Goal: Find specific page/section: Find specific page/section

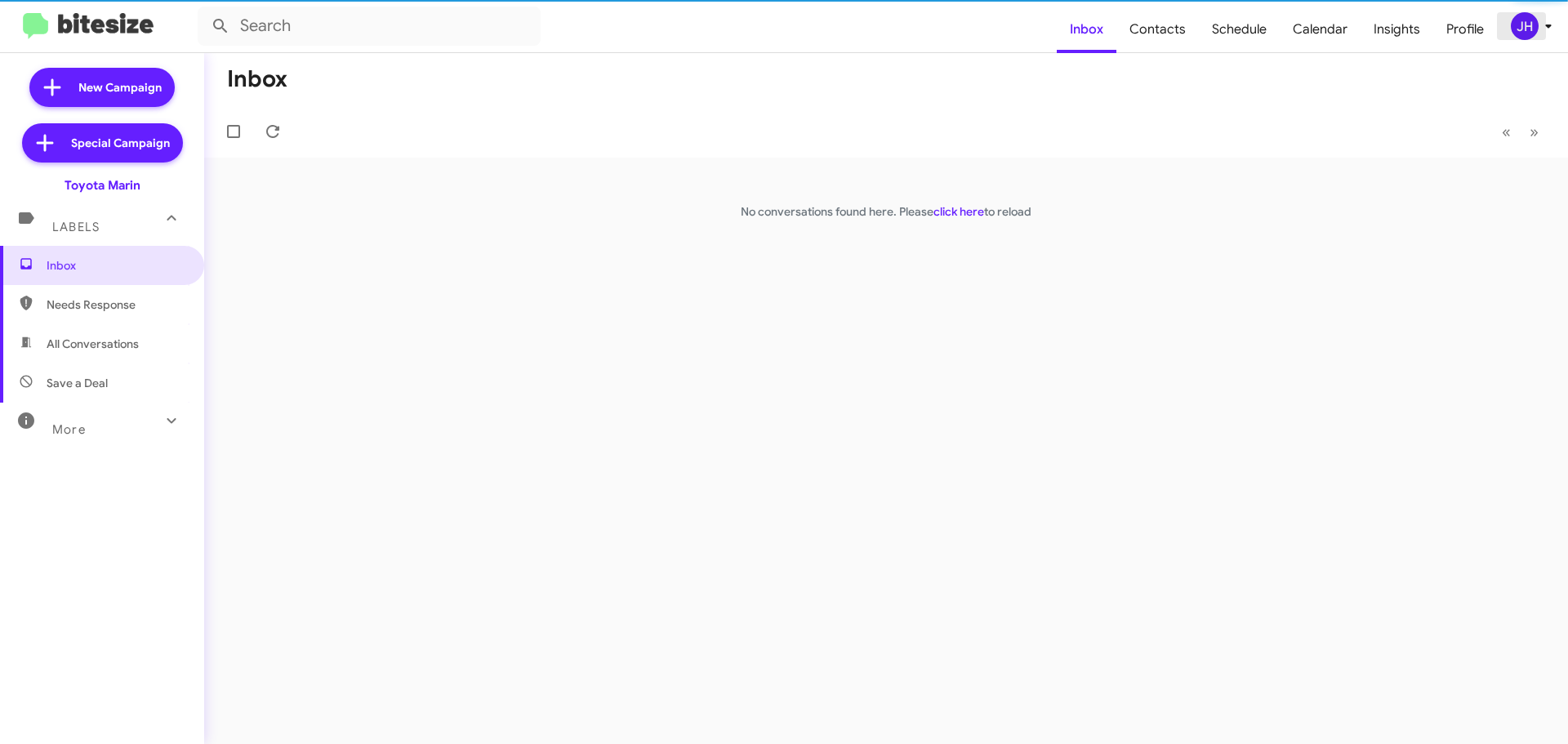
click at [1533, 32] on div "JH" at bounding box center [1524, 25] width 28 height 28
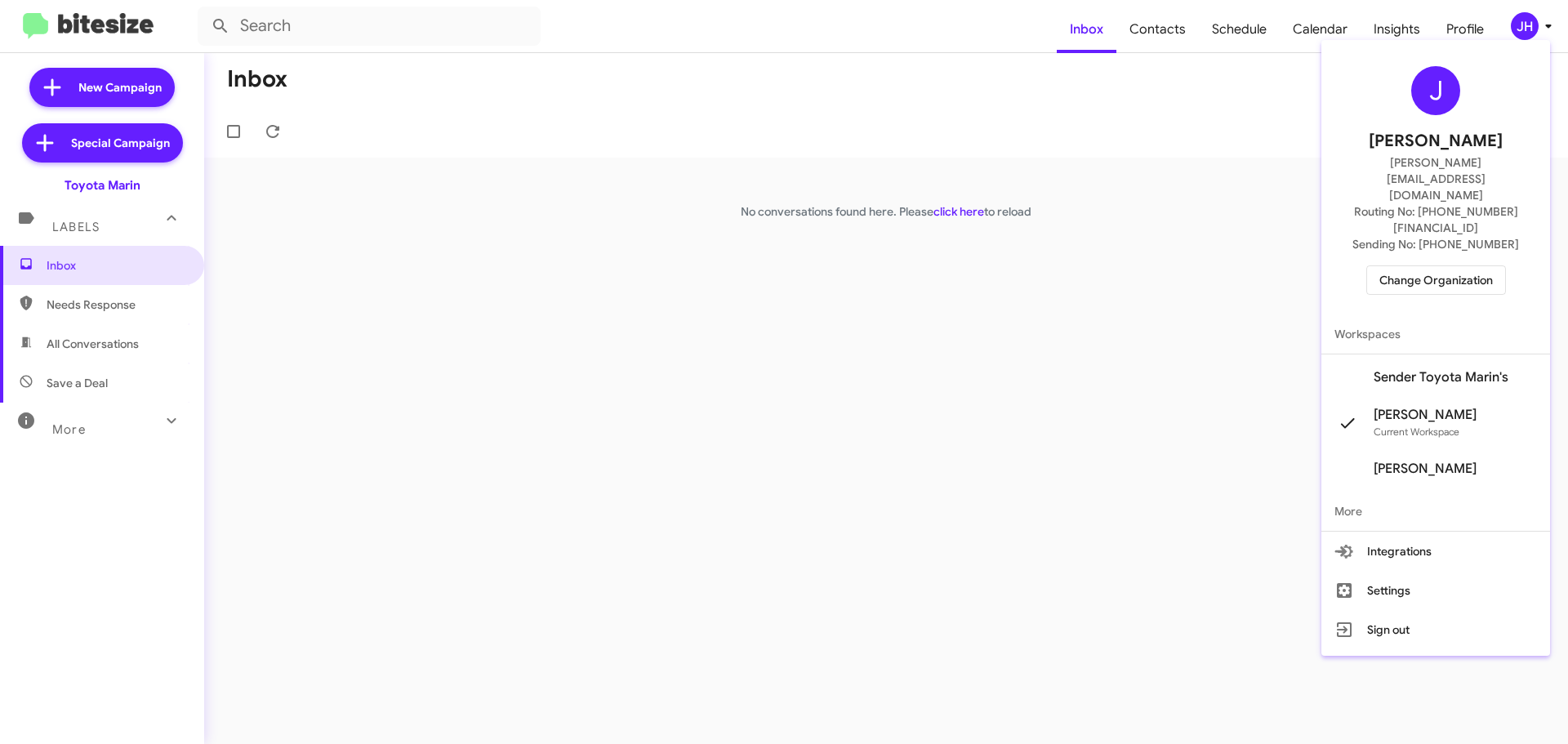
click at [1482, 266] on span "Change Organization" at bounding box center [1436, 280] width 114 height 28
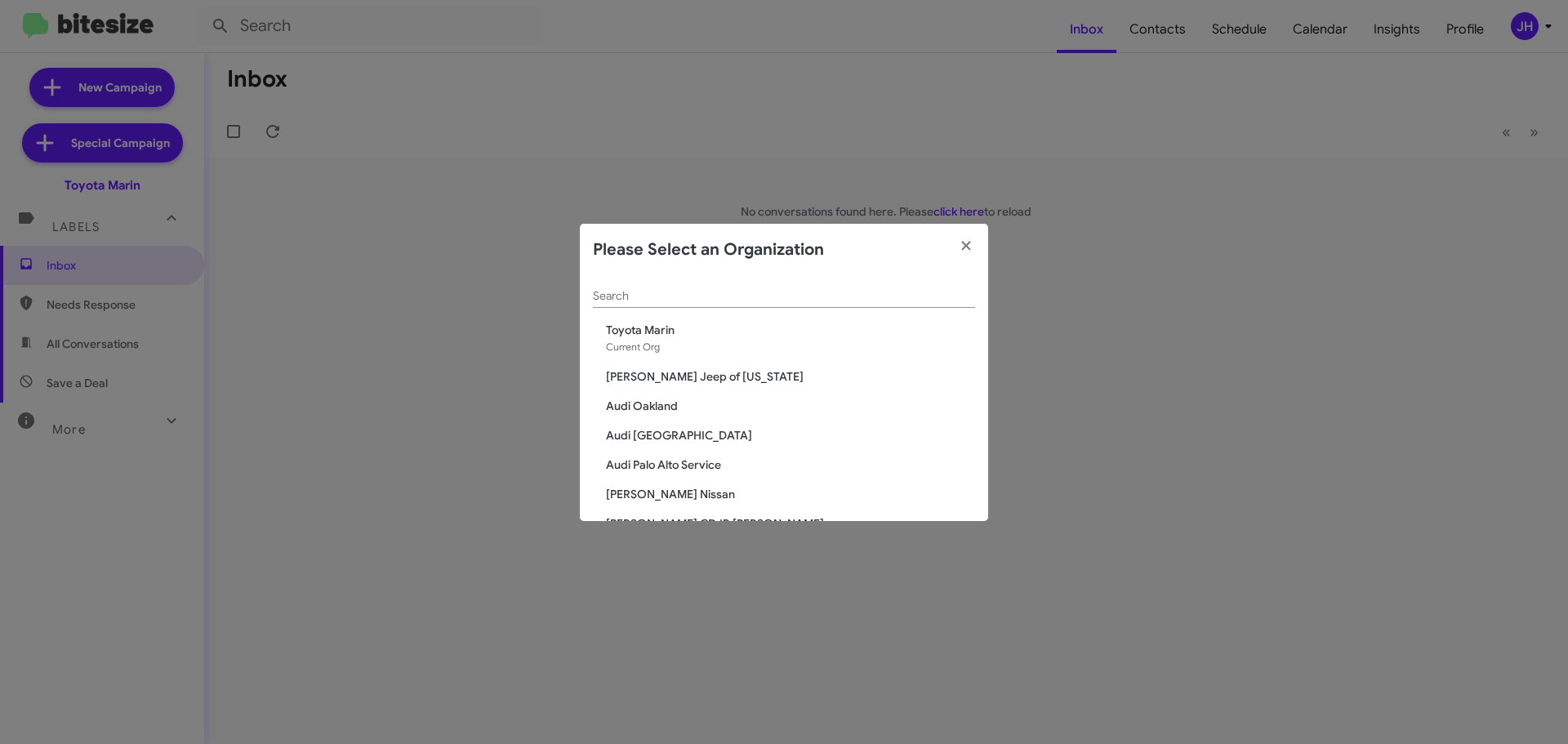
click at [645, 284] on div "Search" at bounding box center [784, 292] width 382 height 32
type input "a"
type input "marin"
click at [652, 373] on span "Marin Luxury Cars" at bounding box center [791, 376] width 369 height 16
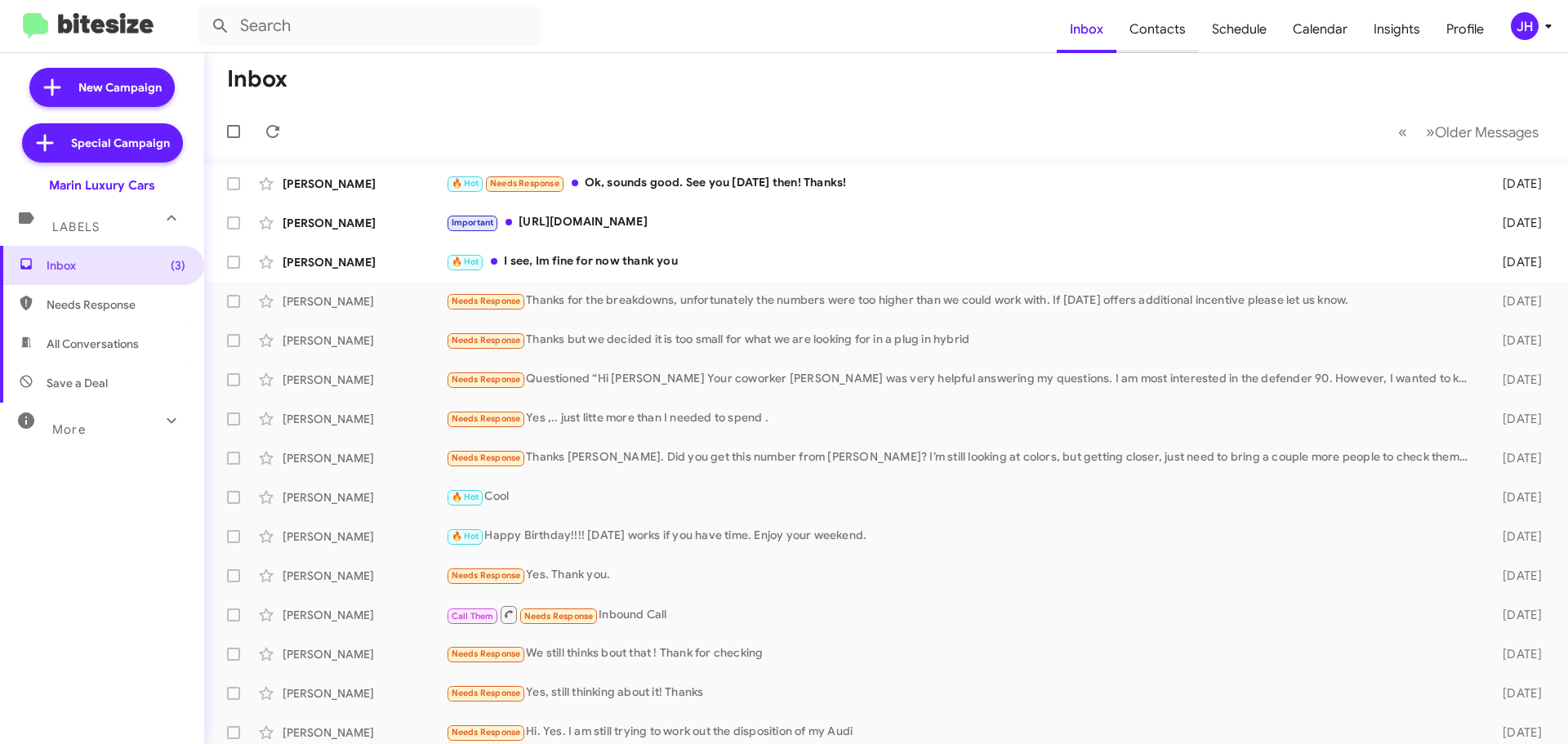
click at [1131, 37] on span "Contacts" at bounding box center [1157, 29] width 83 height 47
type input "in:groups"
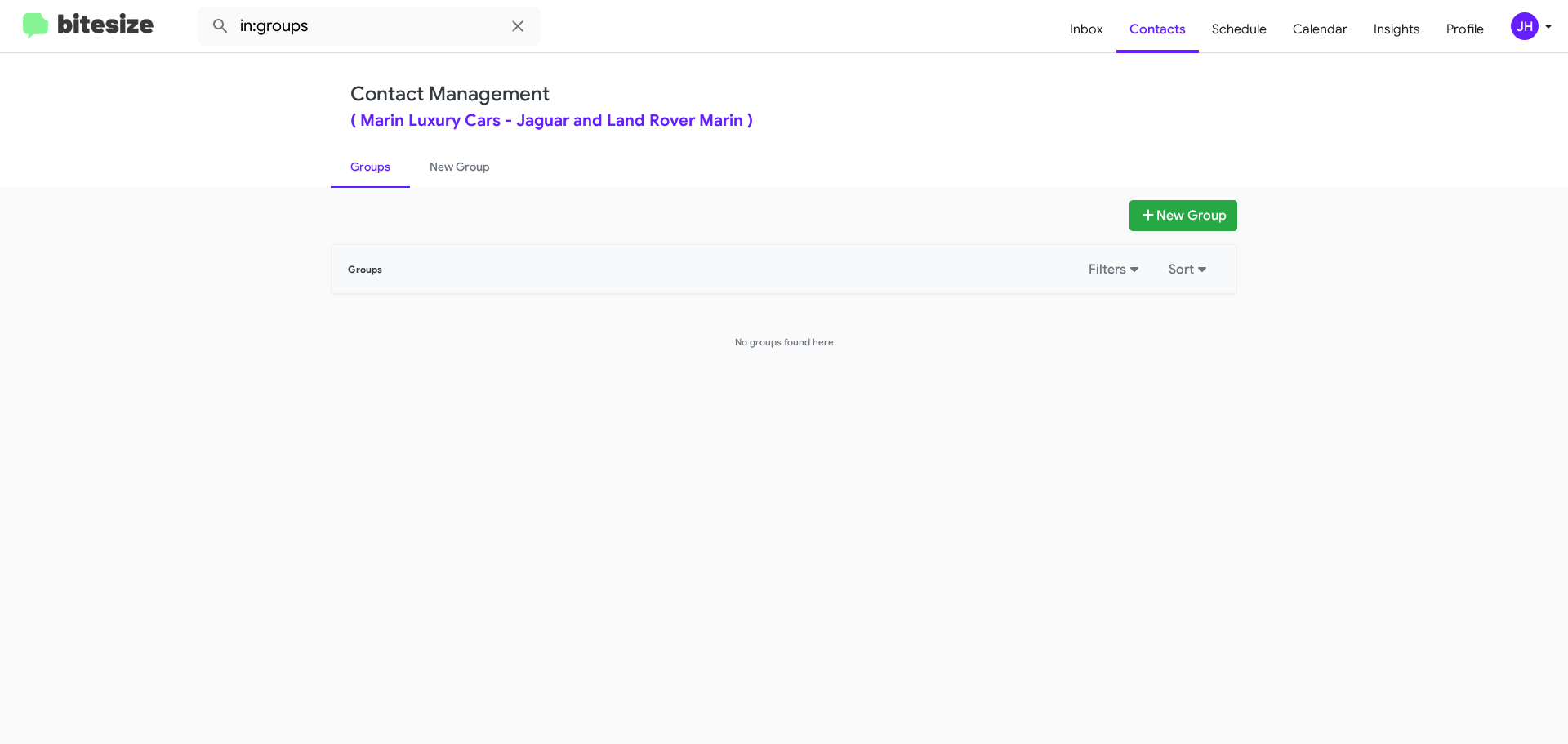
click at [1549, 21] on icon at bounding box center [1549, 26] width 20 height 20
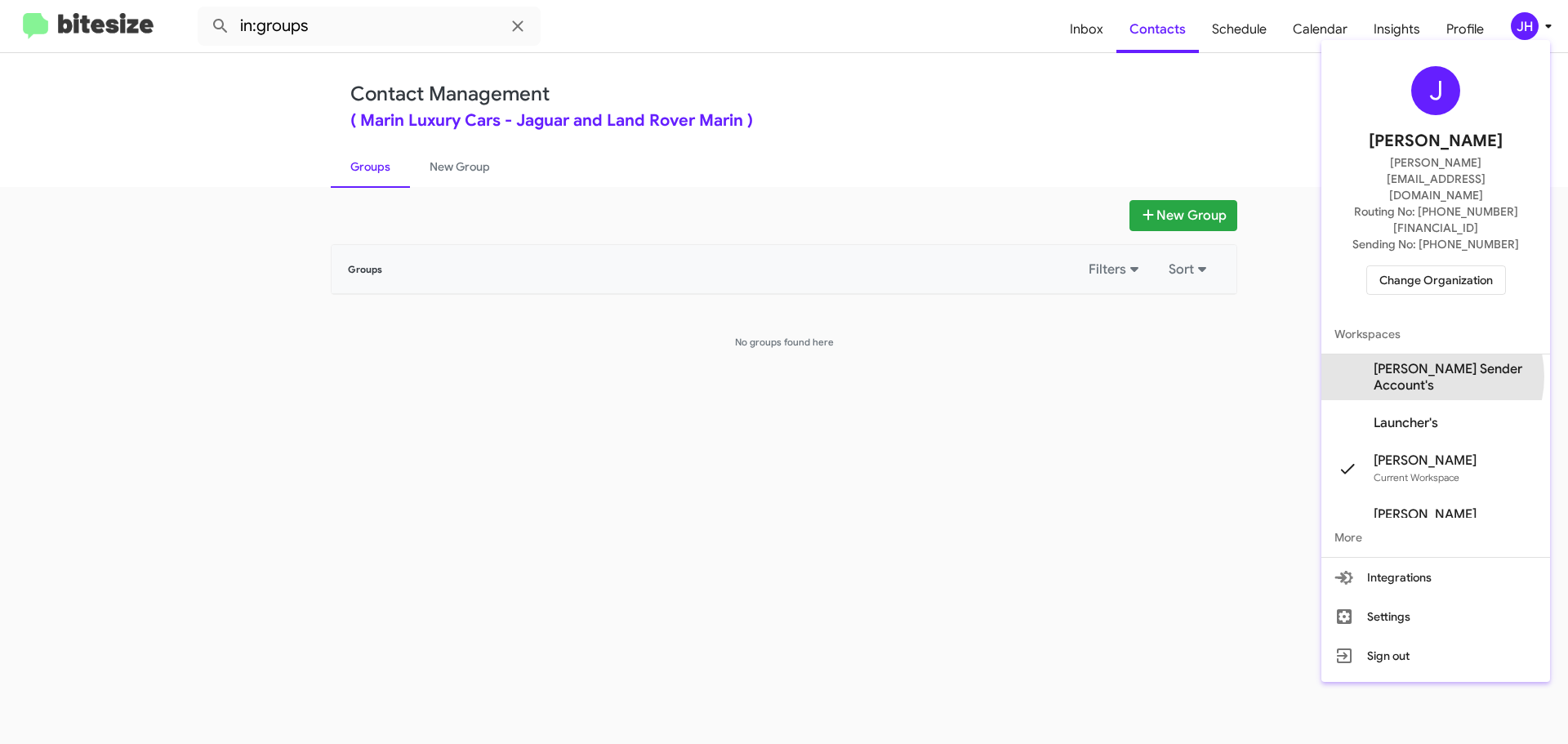
click at [1432, 361] on span "[PERSON_NAME] Sender Account's" at bounding box center [1455, 377] width 164 height 33
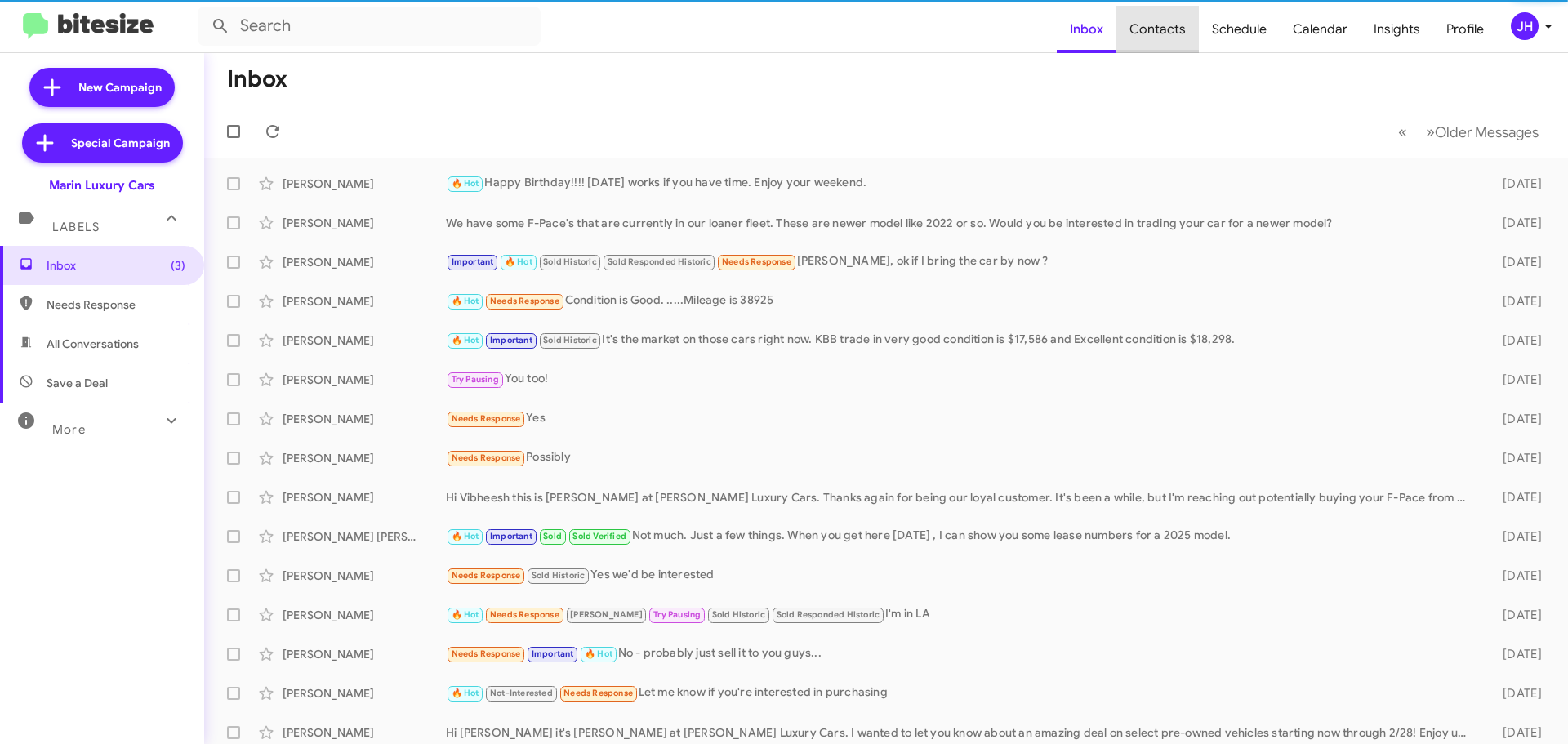
click at [1171, 28] on span "Contacts" at bounding box center [1157, 29] width 83 height 47
type input "in:groups"
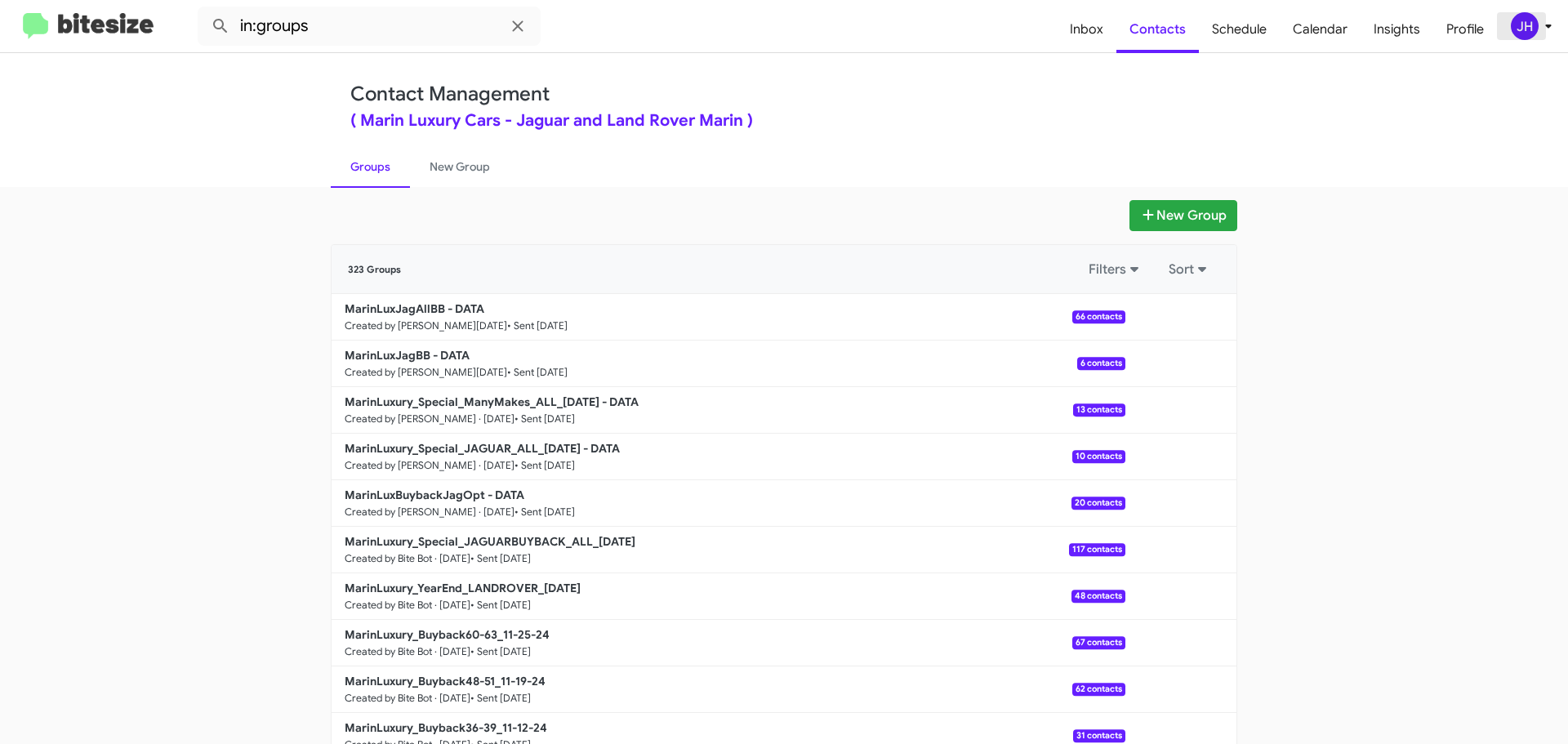
click at [1536, 24] on div "JH" at bounding box center [1524, 25] width 28 height 28
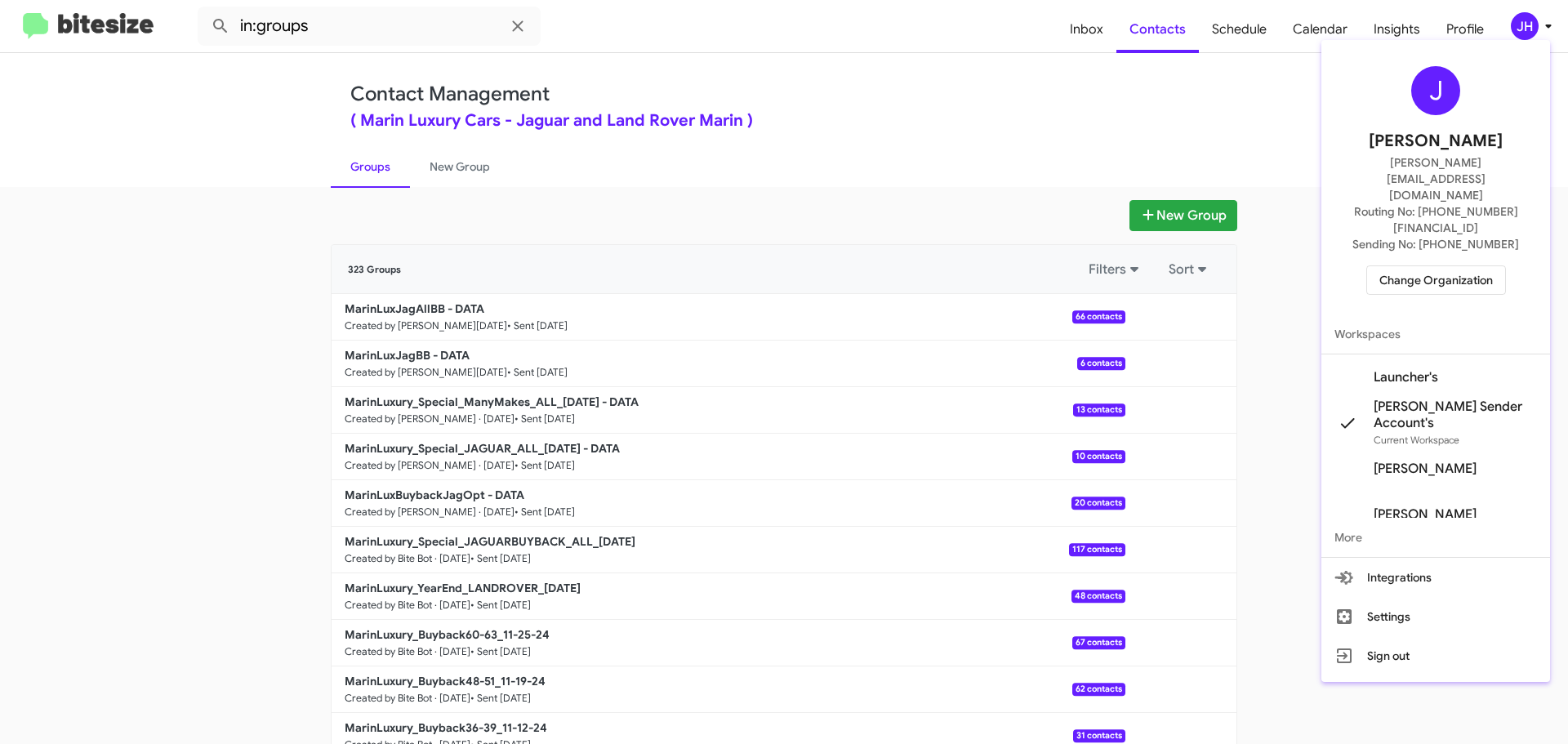
click at [1419, 354] on span "Launcher's" at bounding box center [1436, 377] width 229 height 45
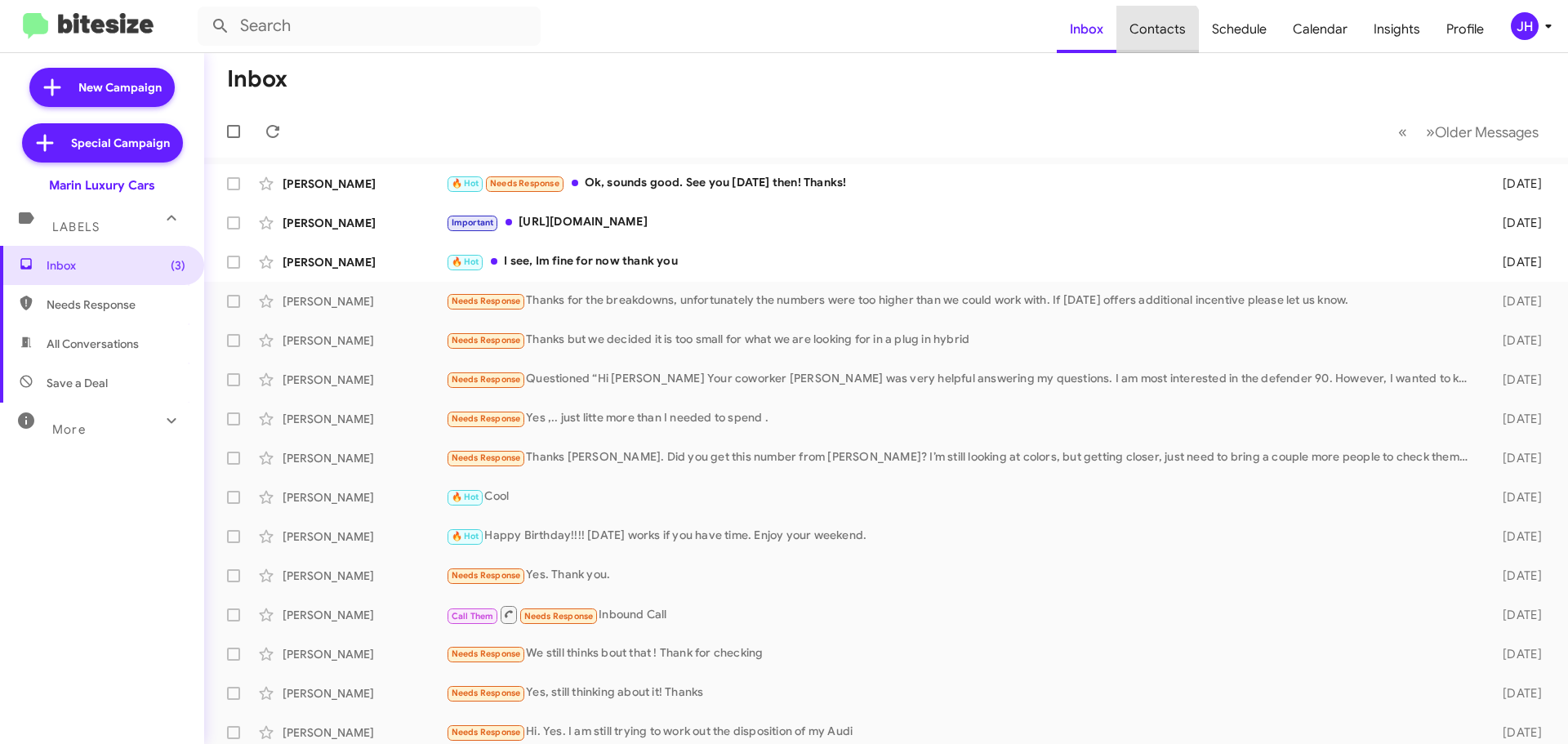
click at [1155, 39] on span "Contacts" at bounding box center [1157, 29] width 83 height 47
type input "in:groups"
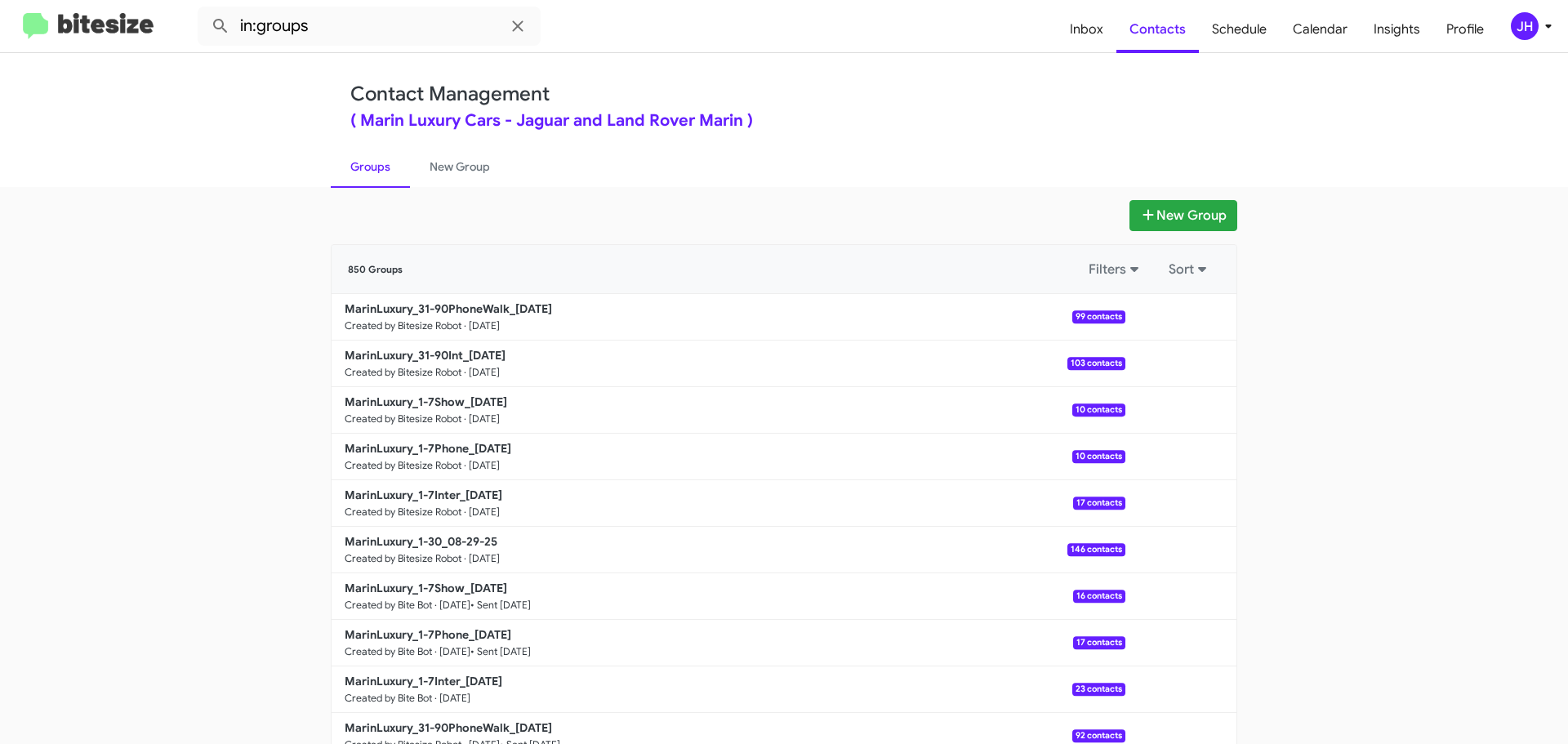
click at [1527, 29] on div "JH" at bounding box center [1524, 25] width 28 height 28
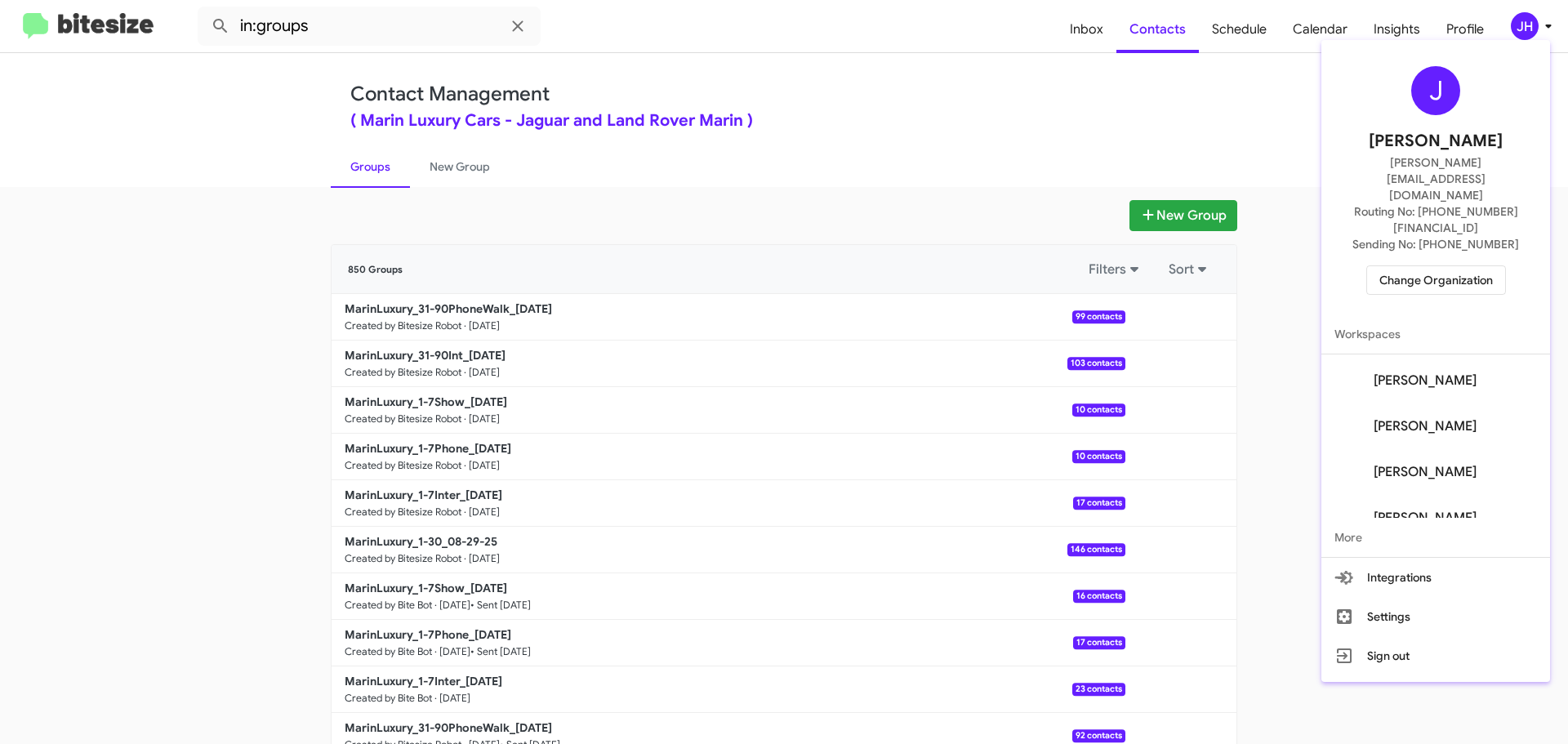
scroll to position [232, 0]
click at [796, 101] on div at bounding box center [784, 372] width 1568 height 744
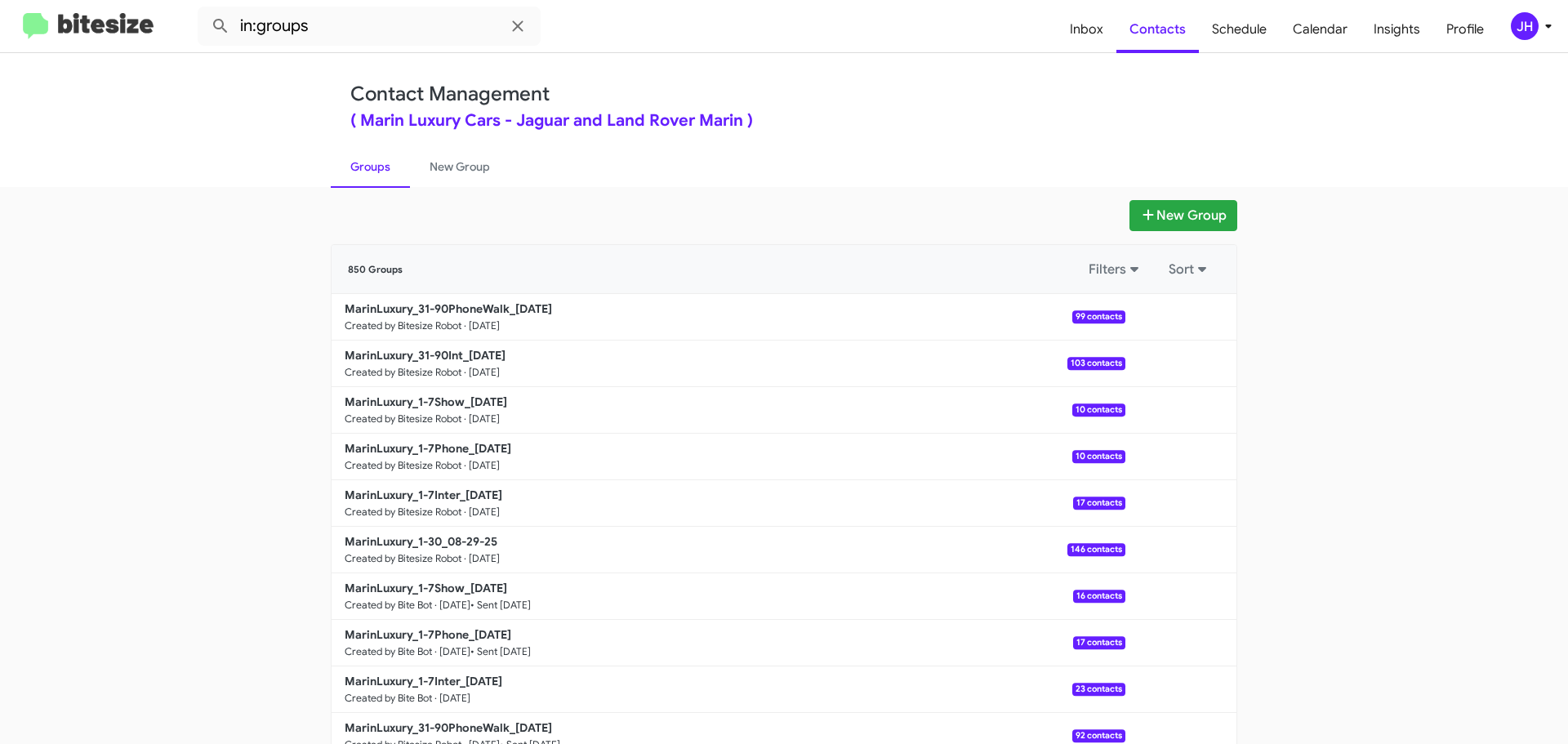
click at [1527, 39] on div "JH" at bounding box center [1524, 25] width 28 height 28
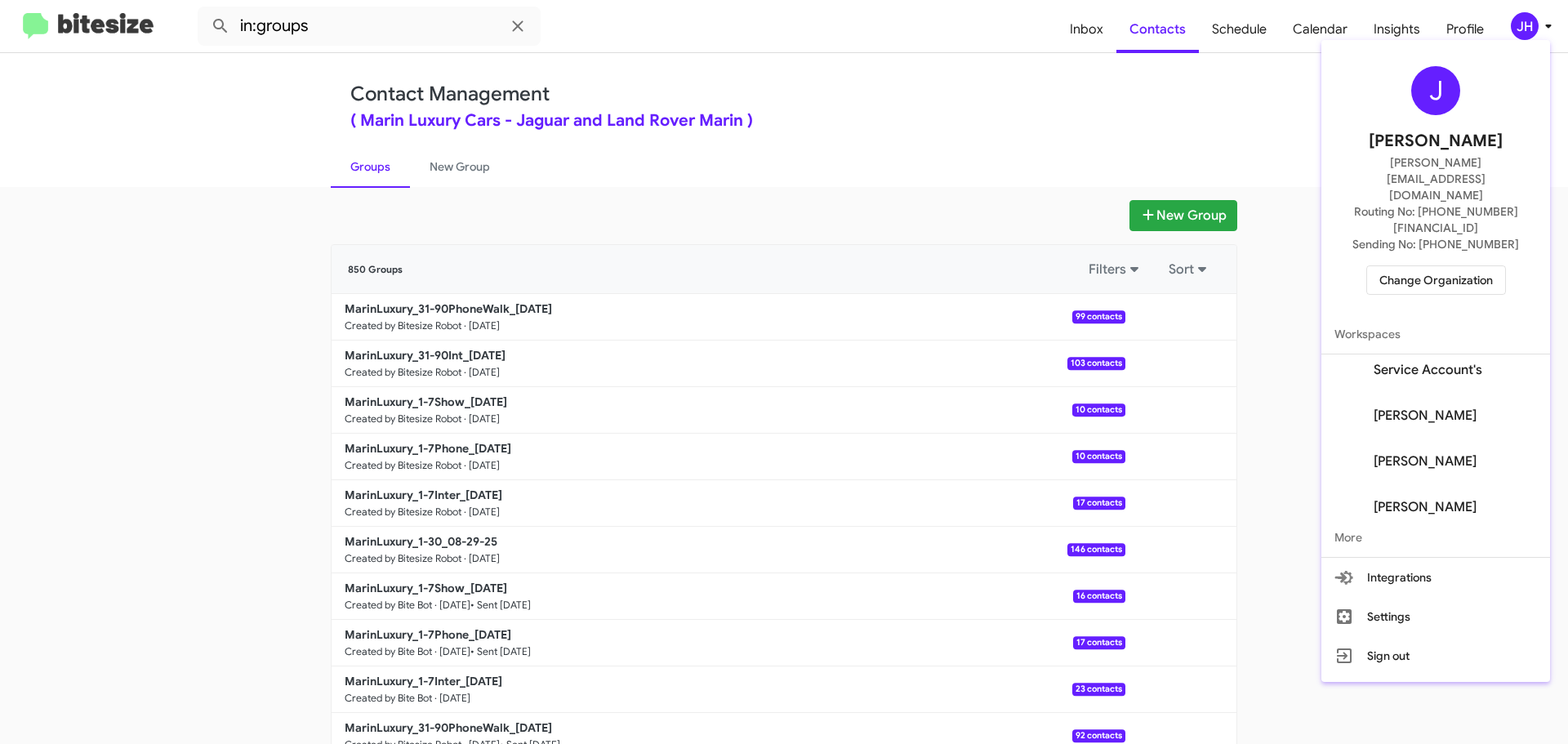
scroll to position [245, 0]
click at [1417, 444] on span "Paige Ziegler's" at bounding box center [1424, 452] width 103 height 16
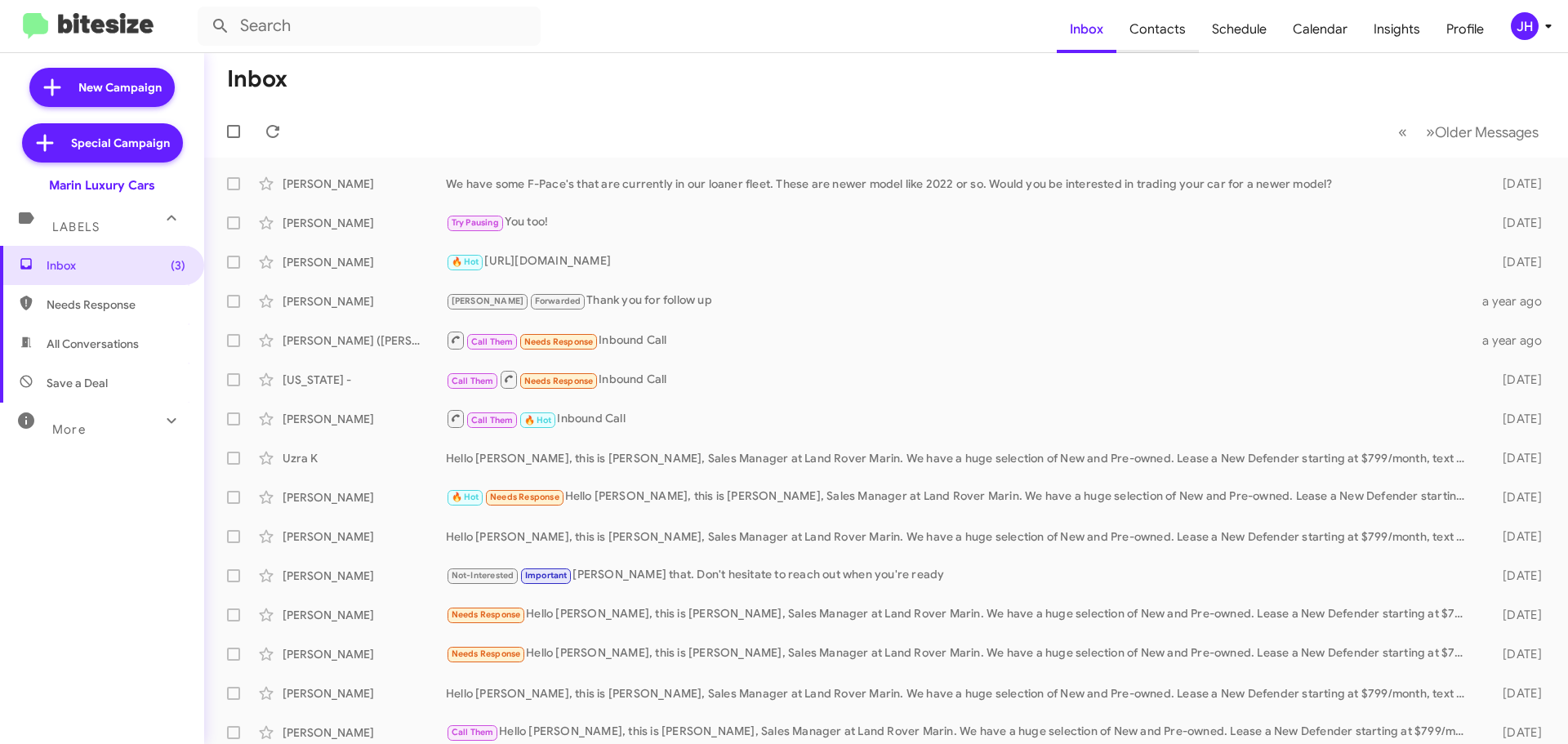
click at [1193, 27] on span "Contacts" at bounding box center [1157, 29] width 83 height 47
type input "in:groups"
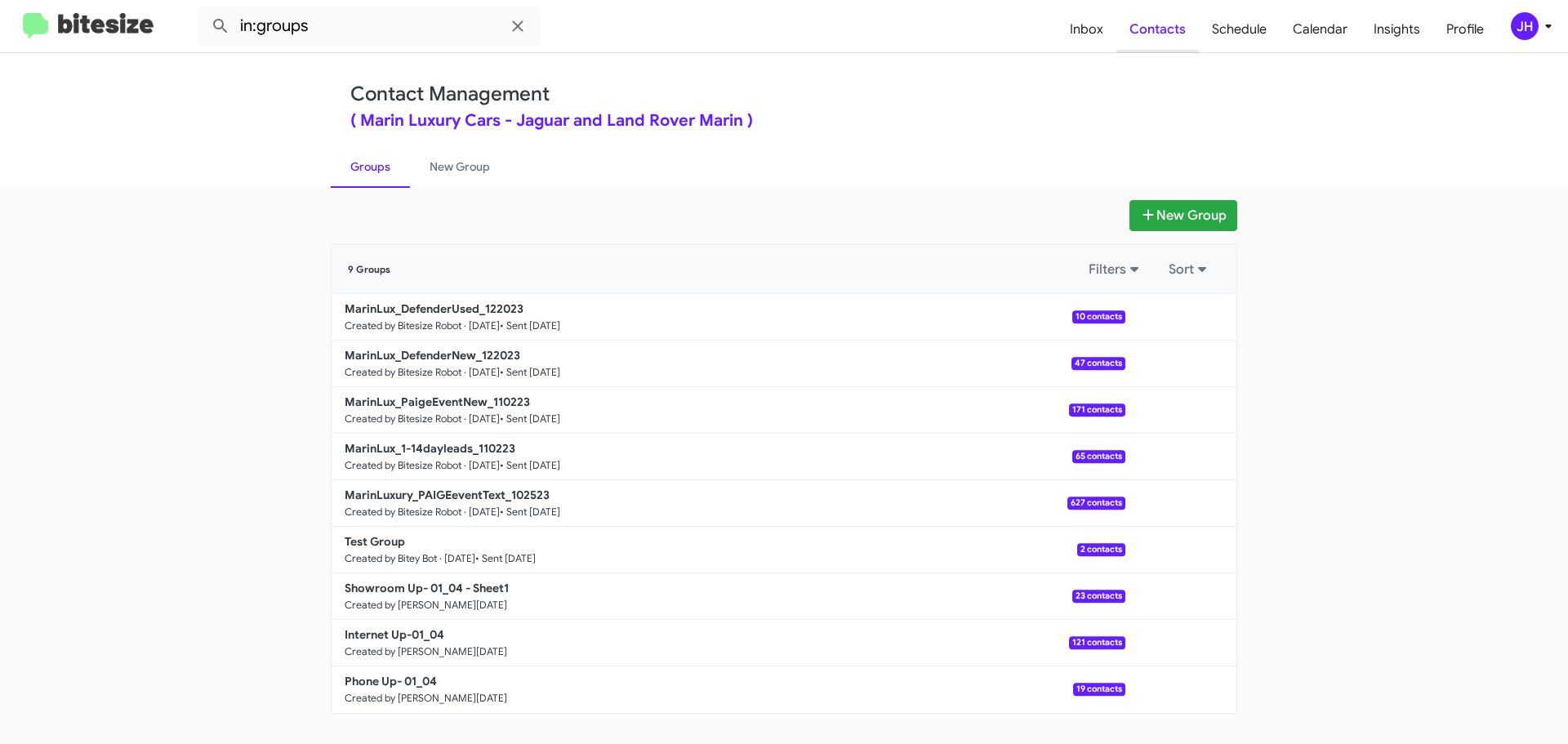
click at [1123, 33] on span "Contacts" at bounding box center [1157, 29] width 83 height 47
click at [1513, 26] on div "JH" at bounding box center [1524, 25] width 28 height 28
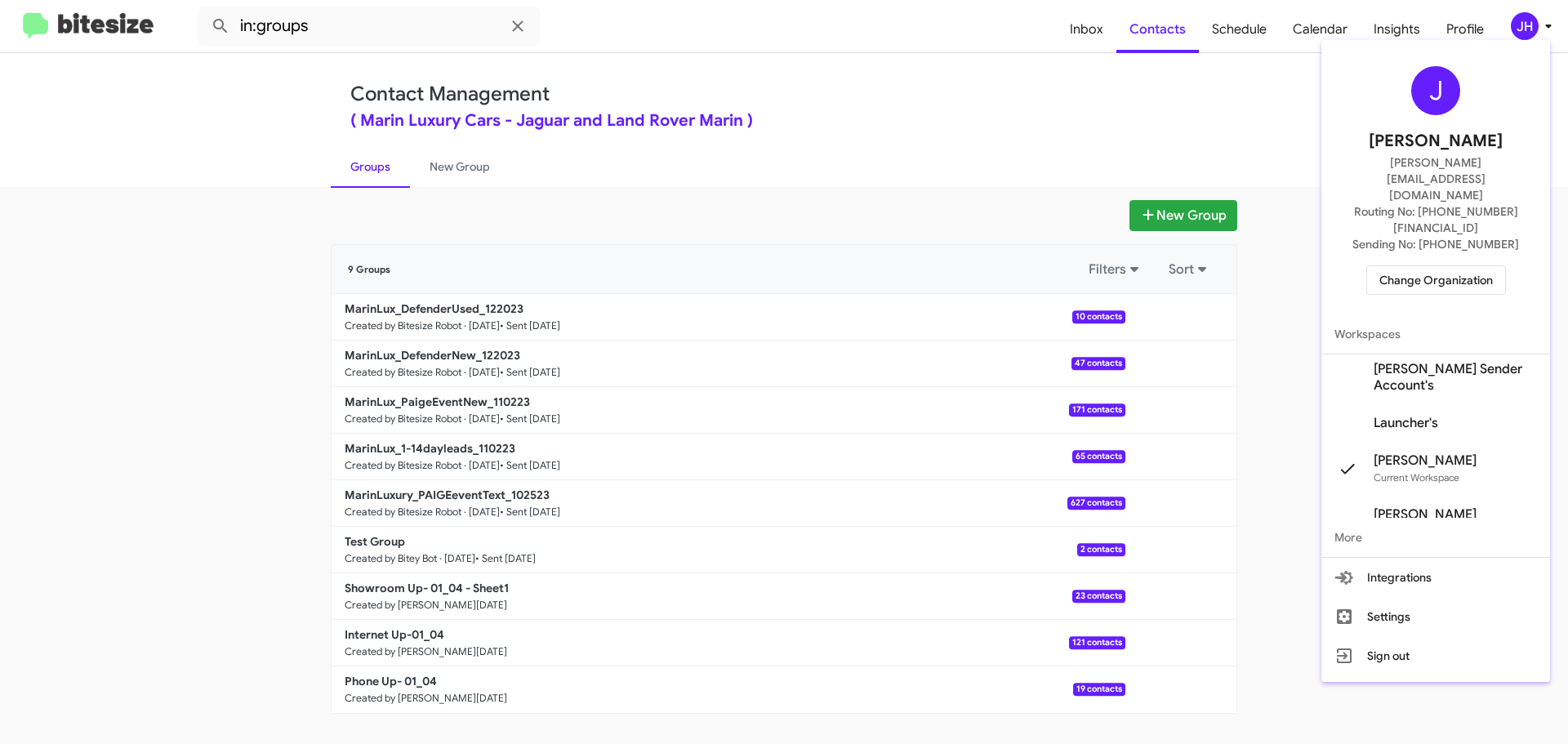
click at [1425, 414] on span "Launcher's" at bounding box center [1405, 422] width 65 height 16
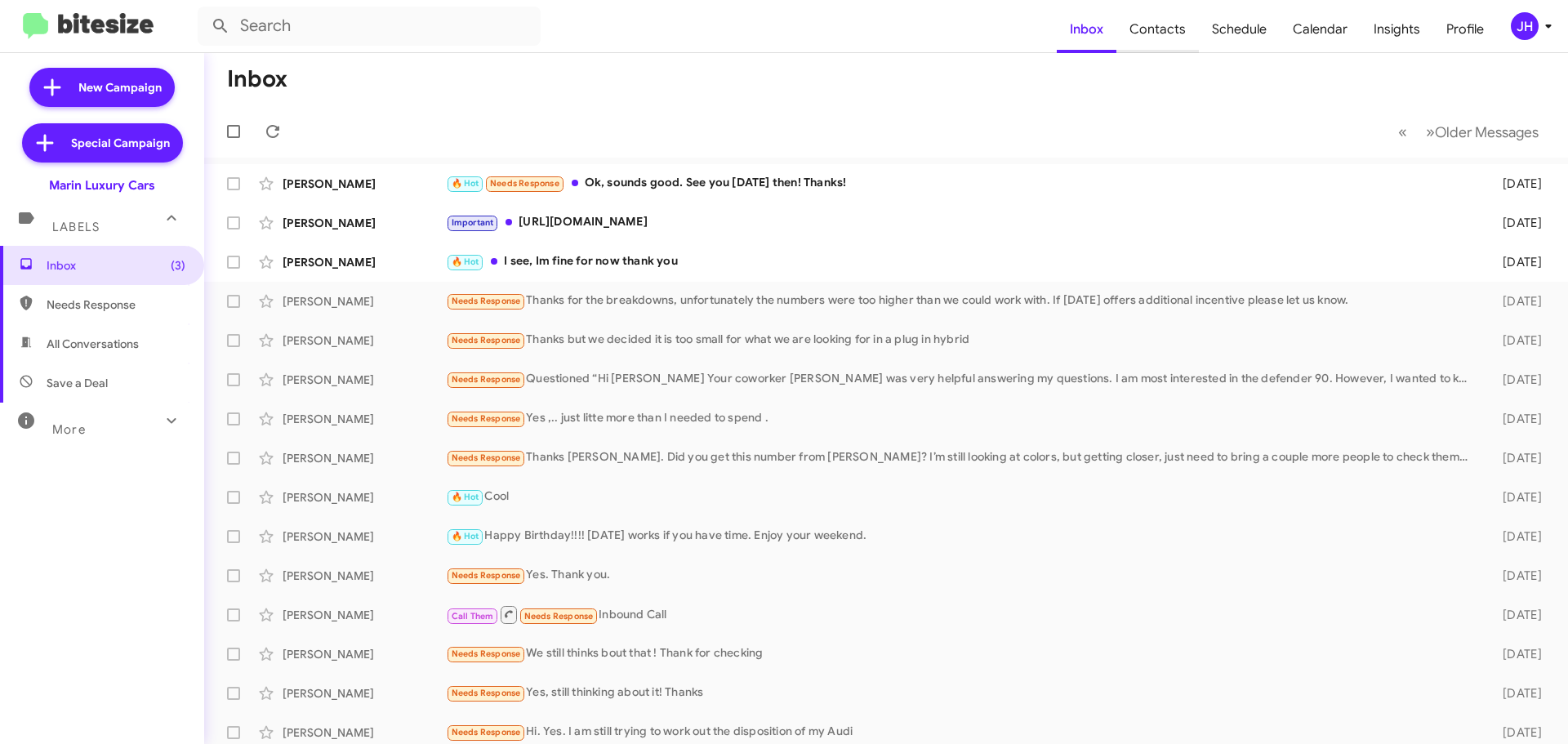
click at [1171, 40] on span "Contacts" at bounding box center [1157, 29] width 83 height 47
type input "in:groups"
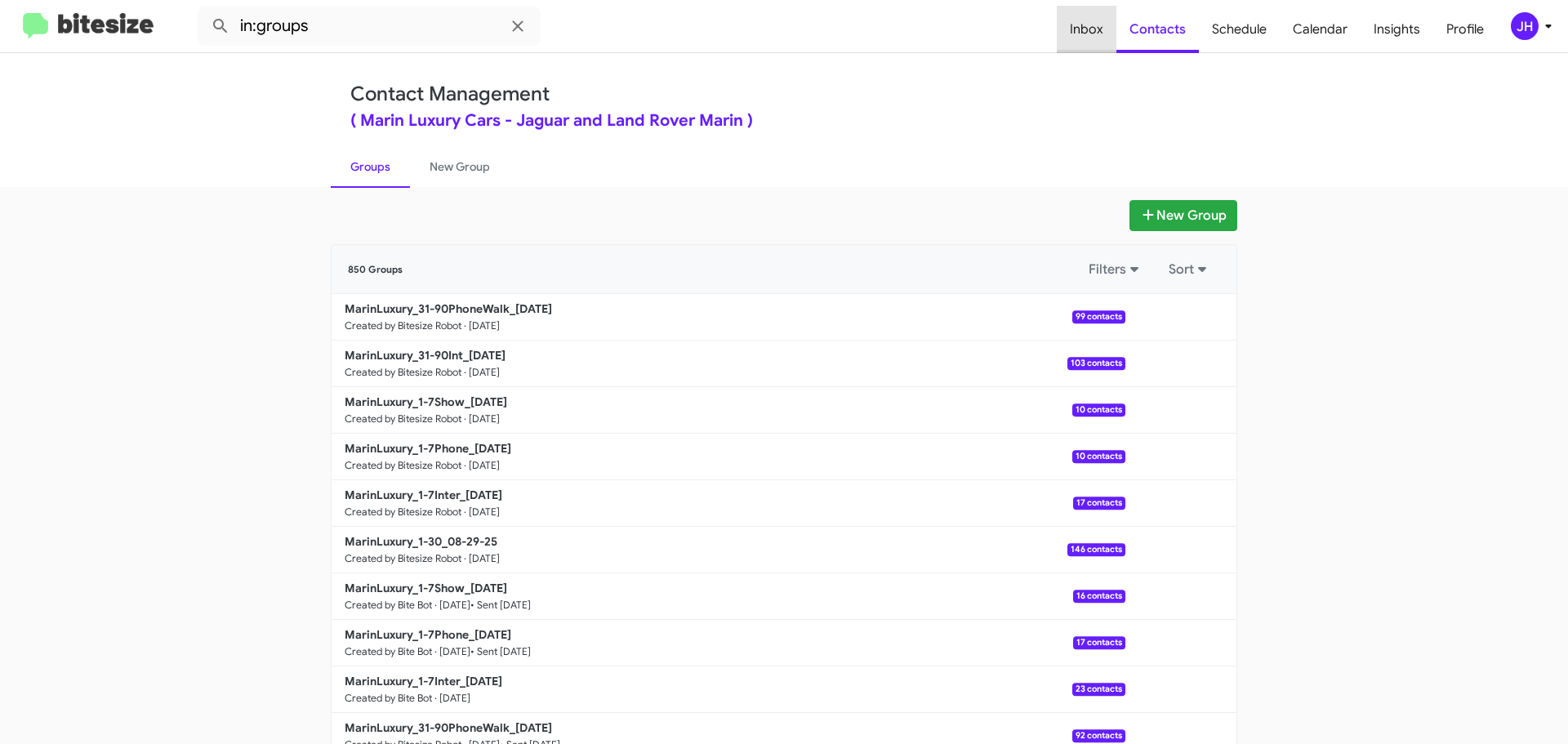
click at [1098, 27] on span "Inbox" at bounding box center [1087, 29] width 60 height 47
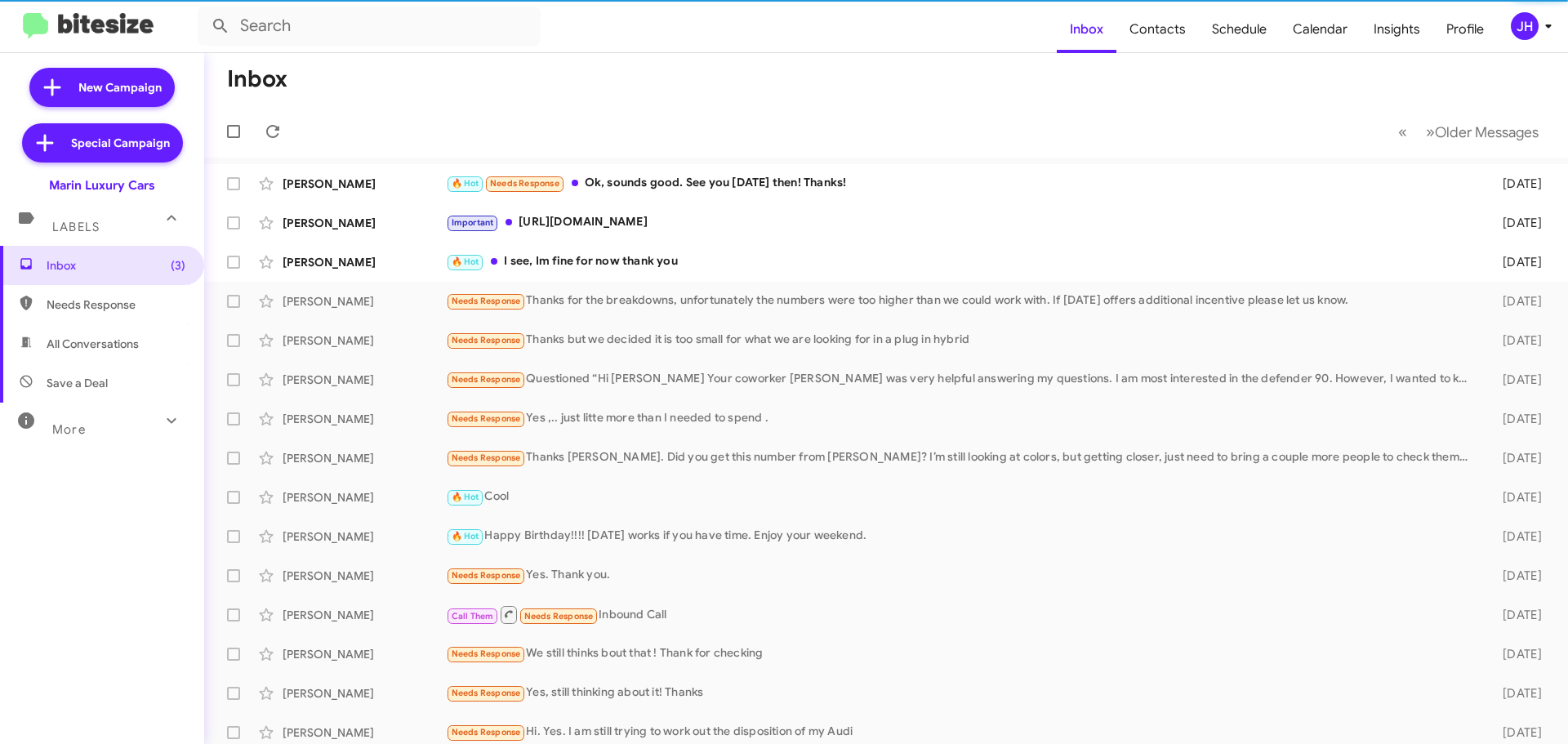
click at [162, 414] on icon at bounding box center [172, 421] width 20 height 20
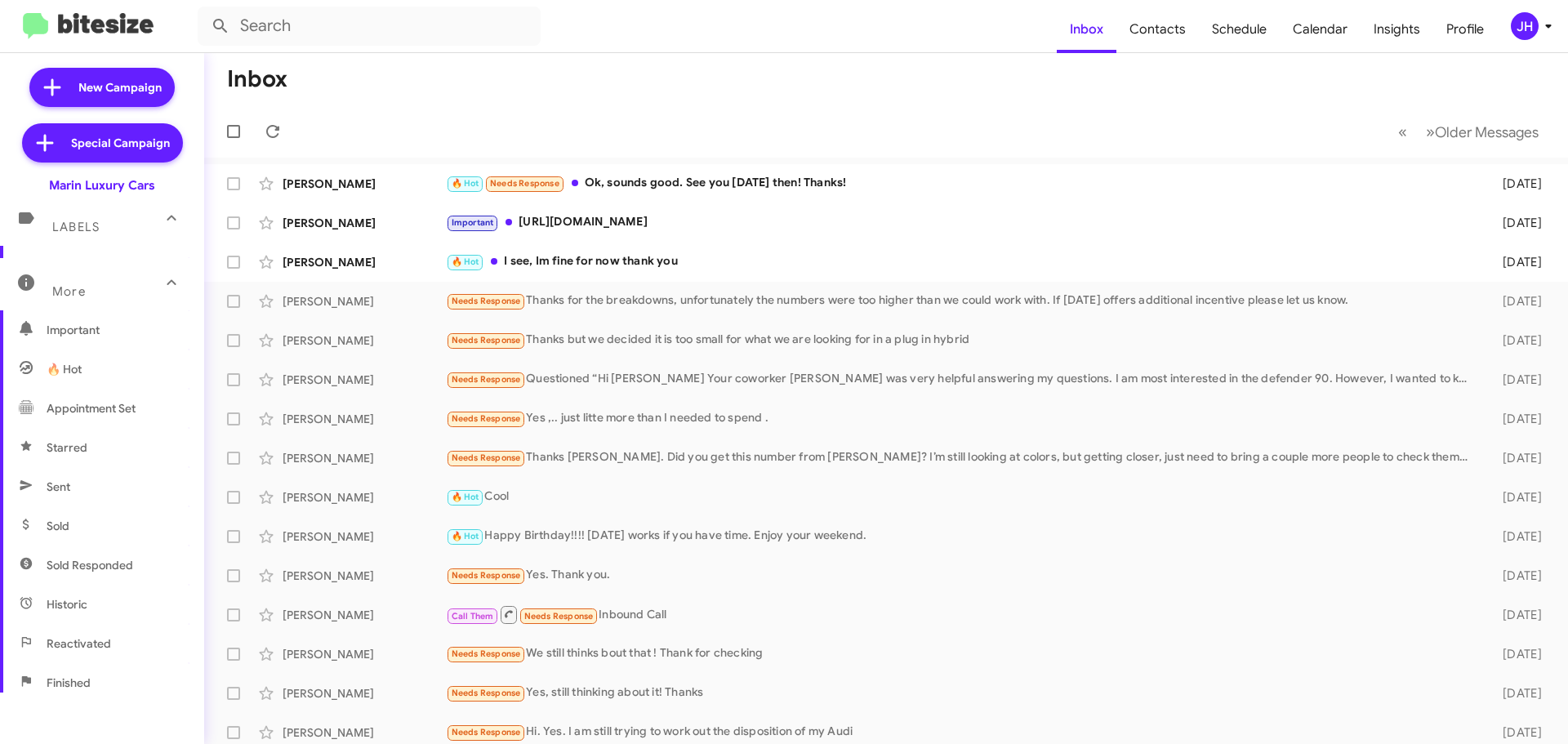
scroll to position [164, 0]
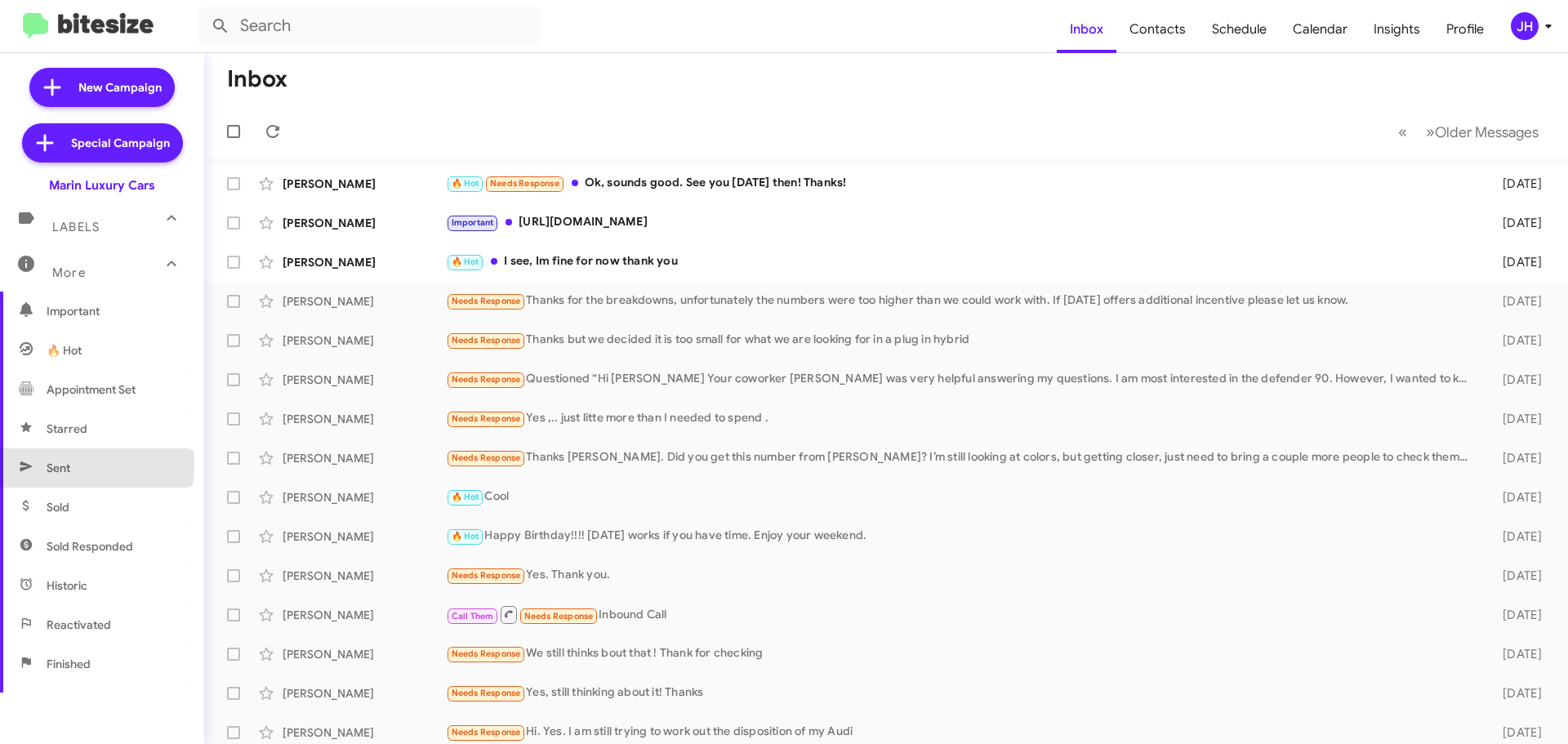
click at [69, 464] on span "Sent" at bounding box center [58, 468] width 24 height 16
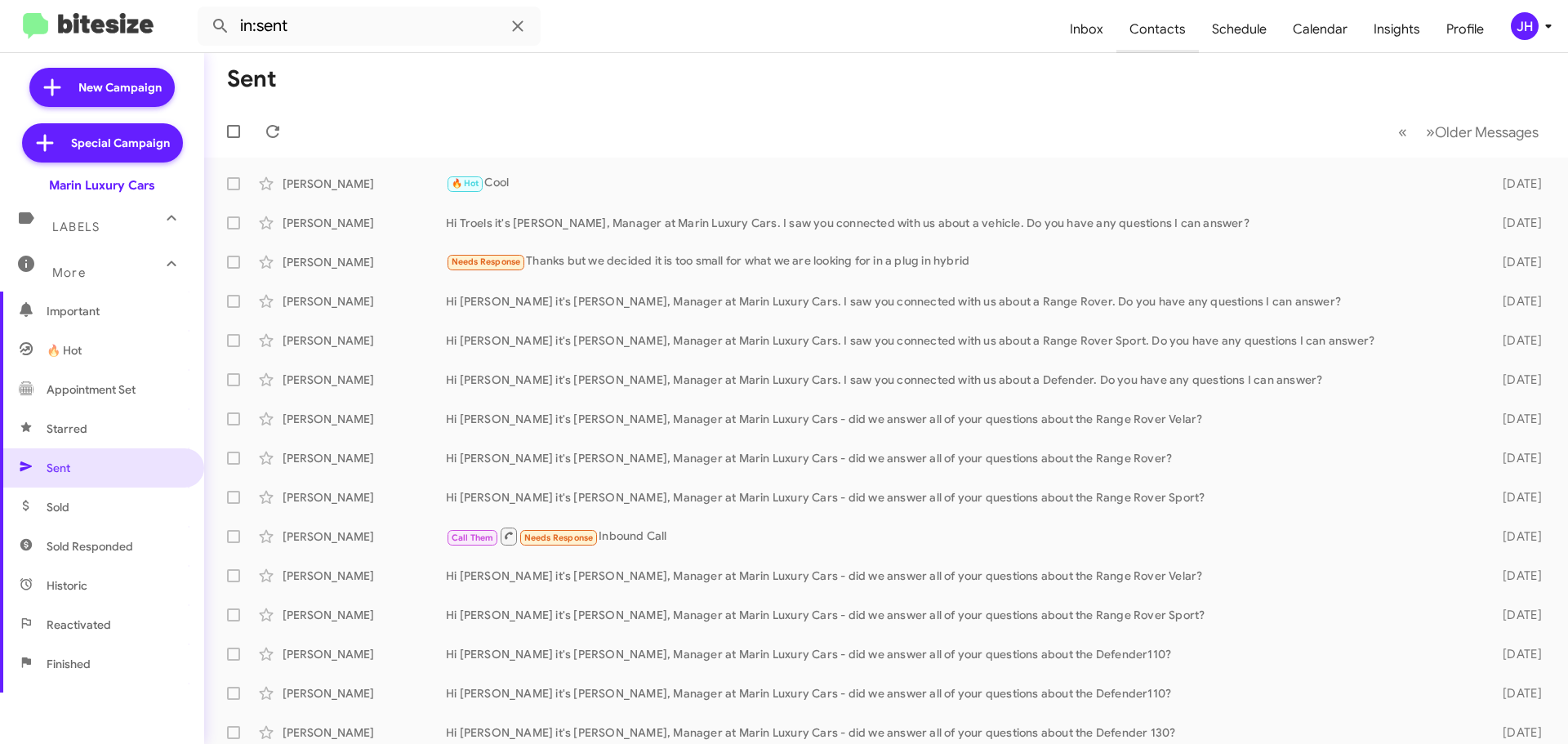
click at [1154, 40] on span "Contacts" at bounding box center [1157, 29] width 83 height 47
type input "in:groups"
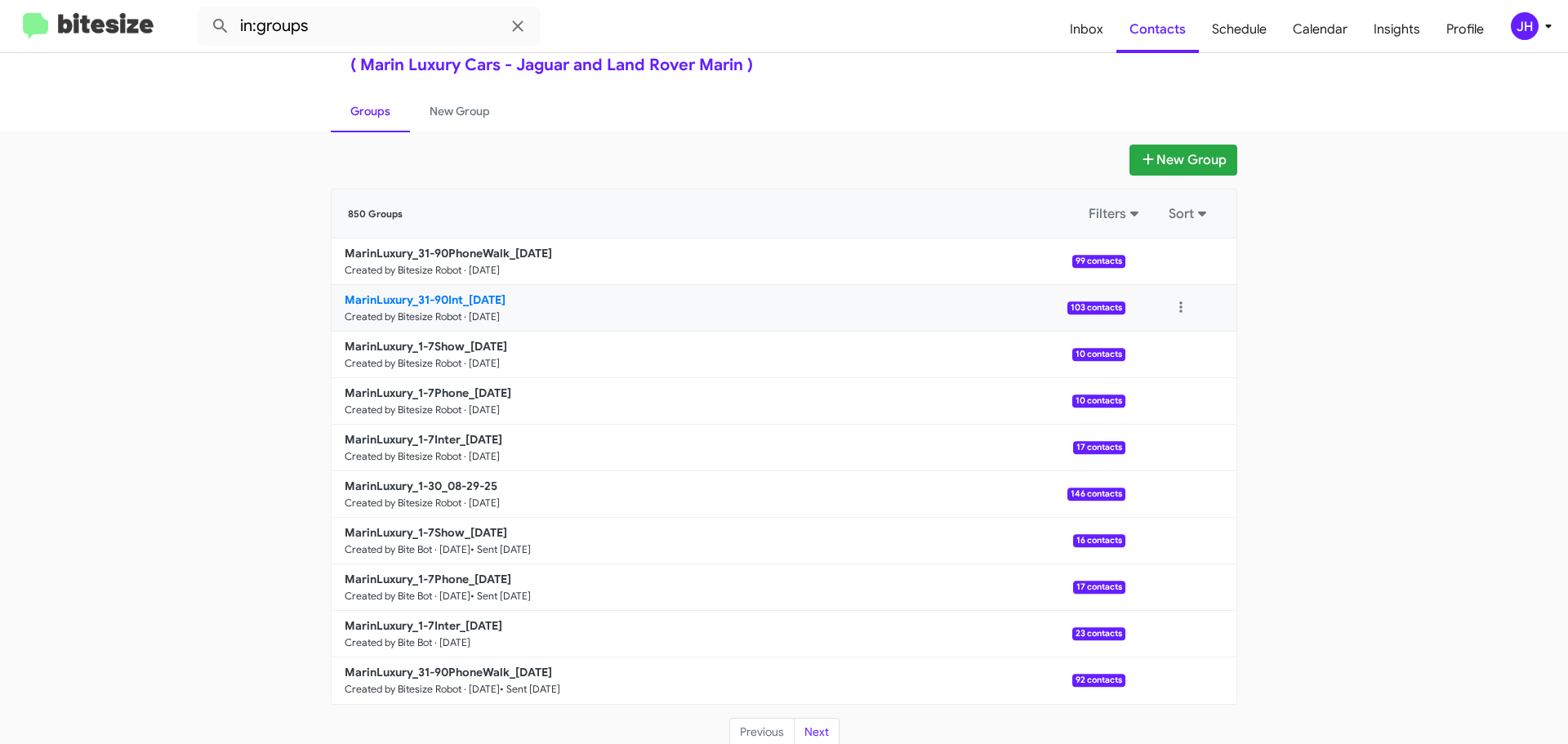
scroll to position [58, 0]
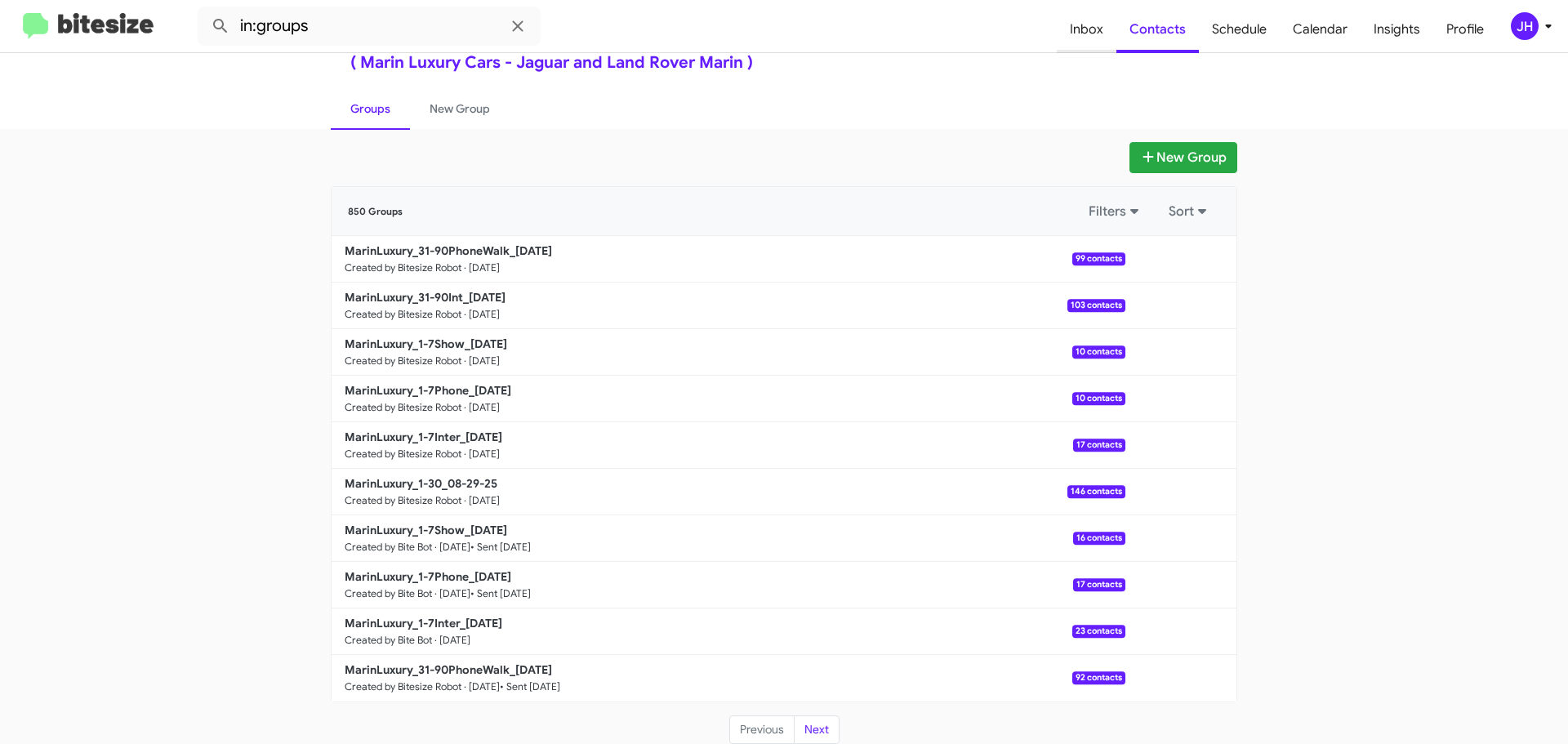
click at [1084, 20] on span "Inbox" at bounding box center [1087, 29] width 60 height 47
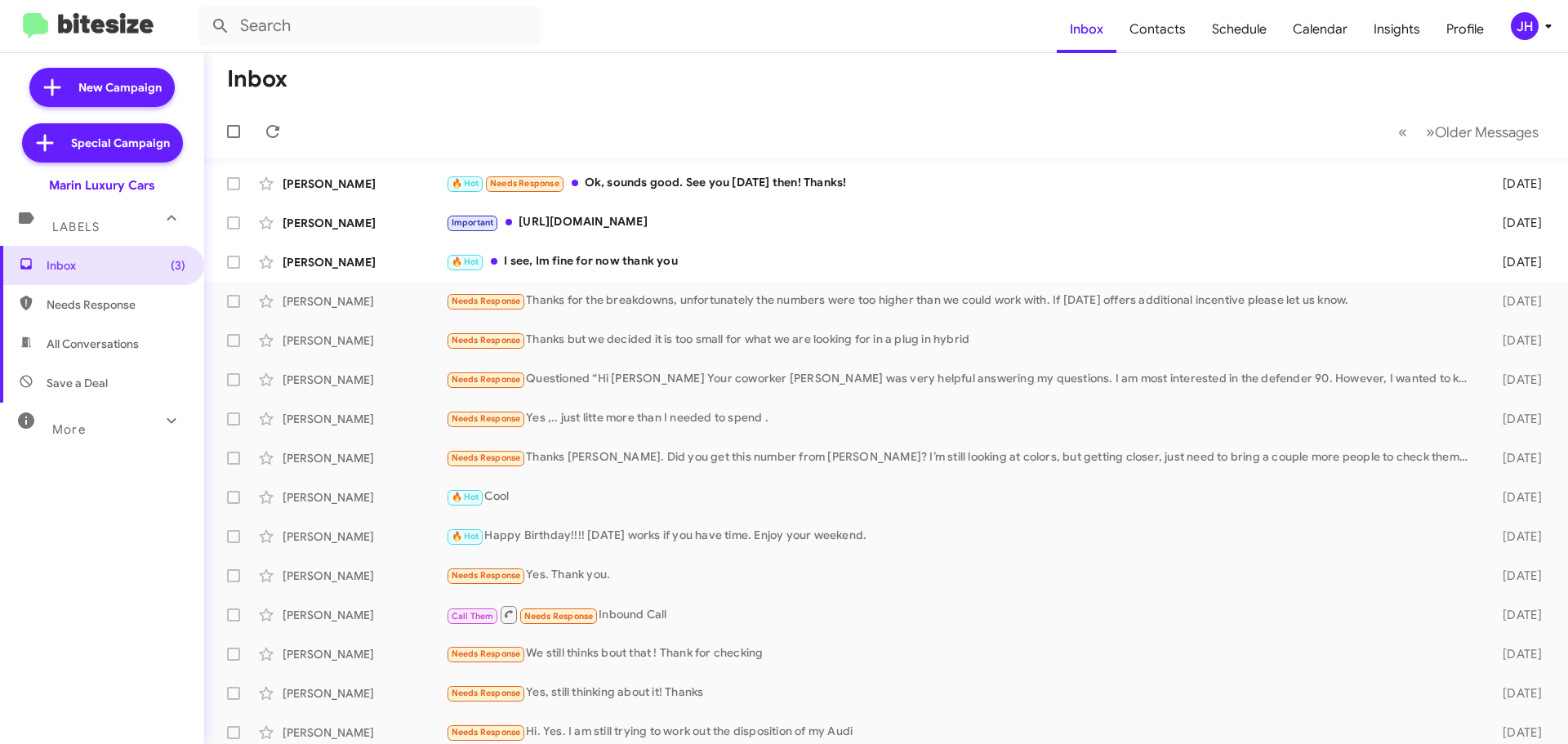
click at [124, 412] on div "More" at bounding box center [85, 422] width 145 height 30
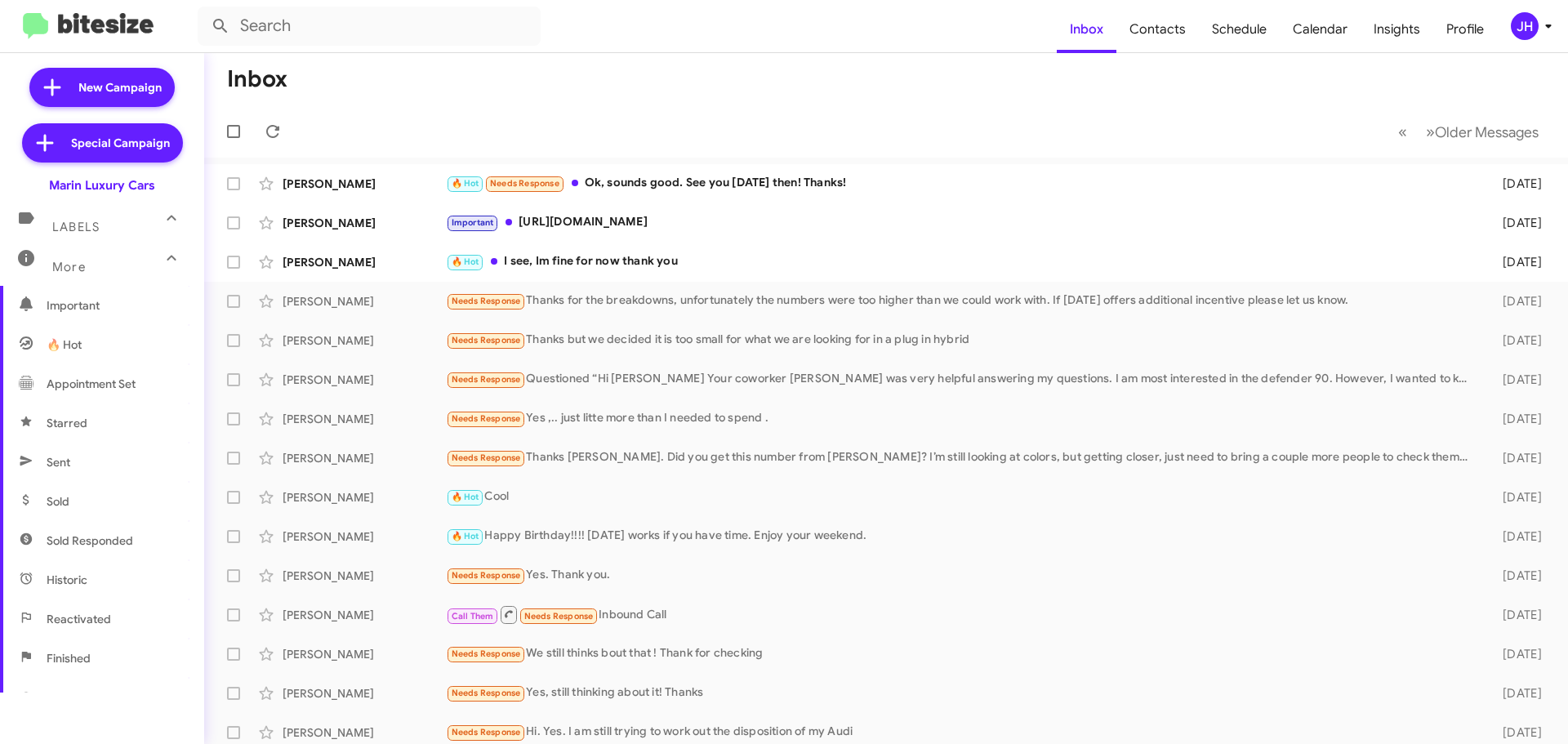
scroll to position [245, 0]
click at [109, 397] on span "Sent" at bounding box center [102, 385] width 205 height 39
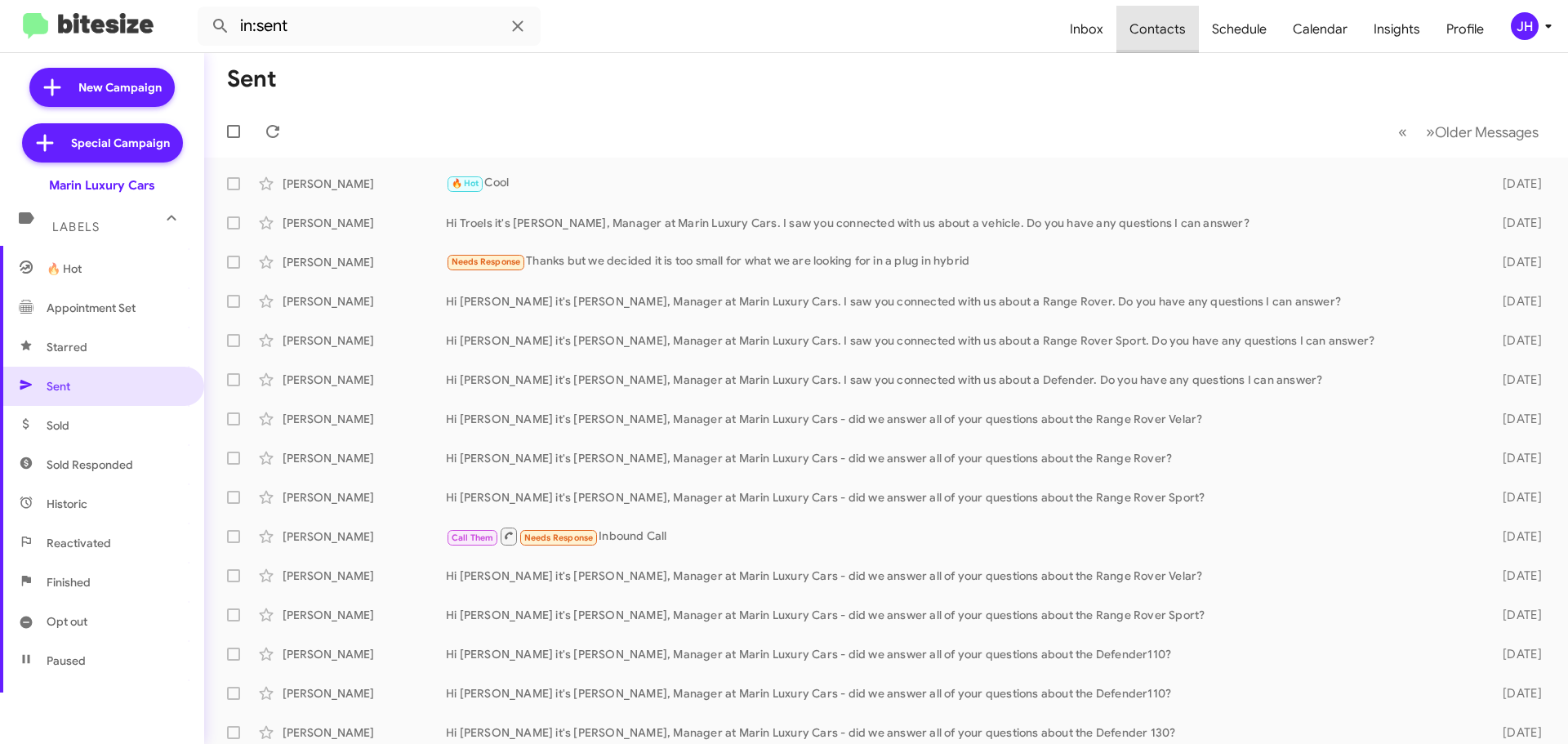
click at [1164, 16] on span "Contacts" at bounding box center [1157, 29] width 83 height 47
type input "in:groups"
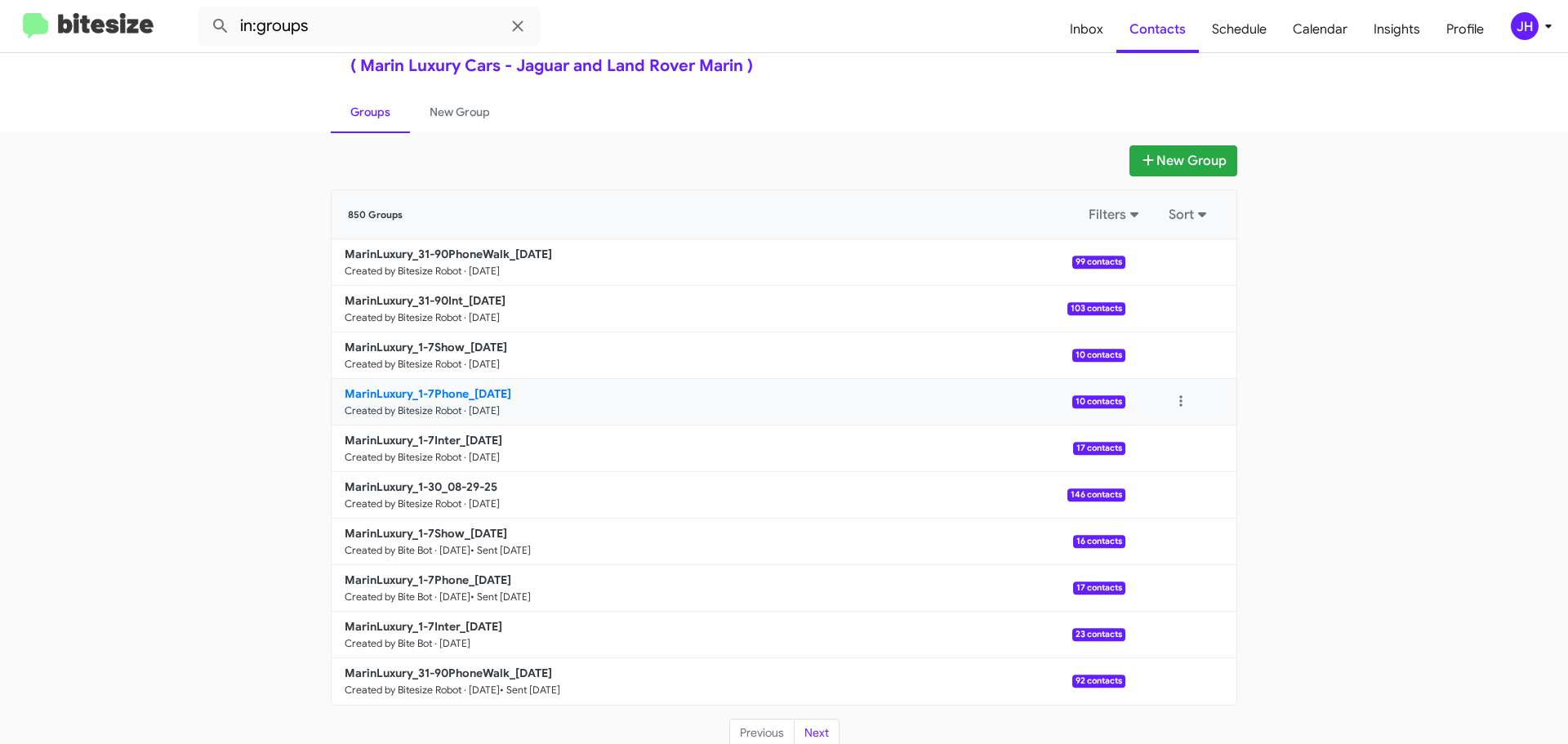
scroll to position [58, 0]
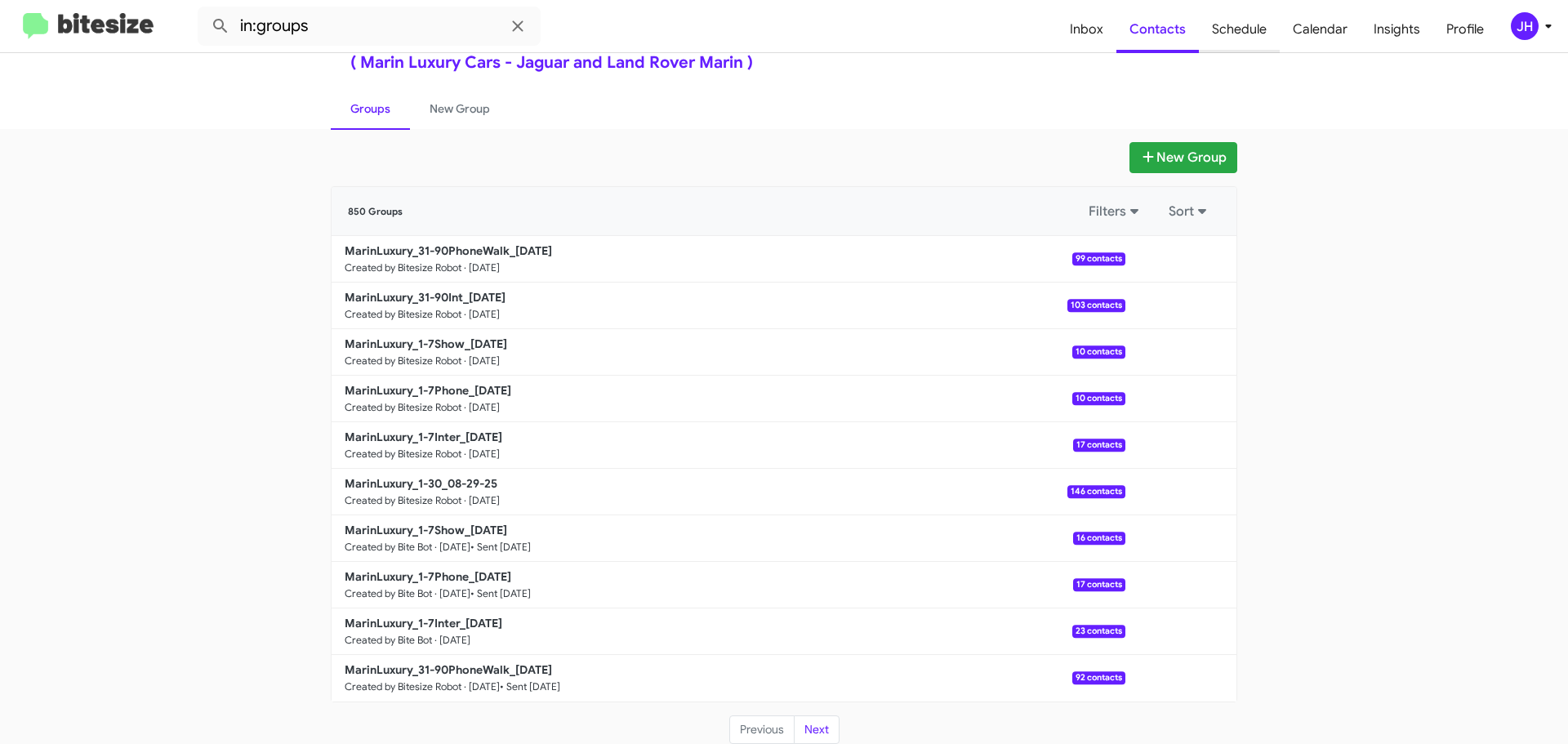
click at [1214, 35] on span "Schedule" at bounding box center [1239, 29] width 81 height 47
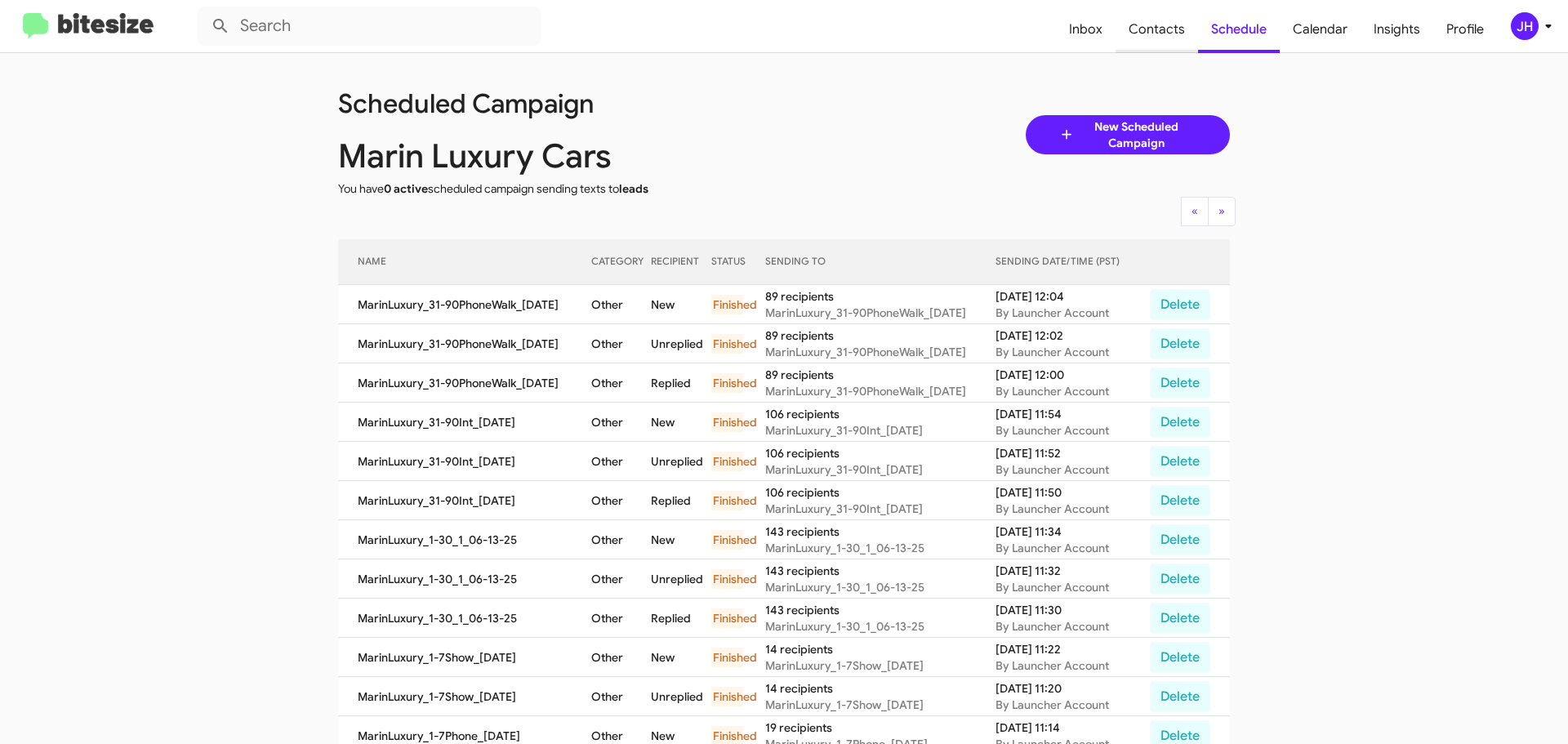
click at [1171, 36] on span "Contacts" at bounding box center [1156, 29] width 83 height 47
type input "in:groups"
